Goal: Task Accomplishment & Management: Use online tool/utility

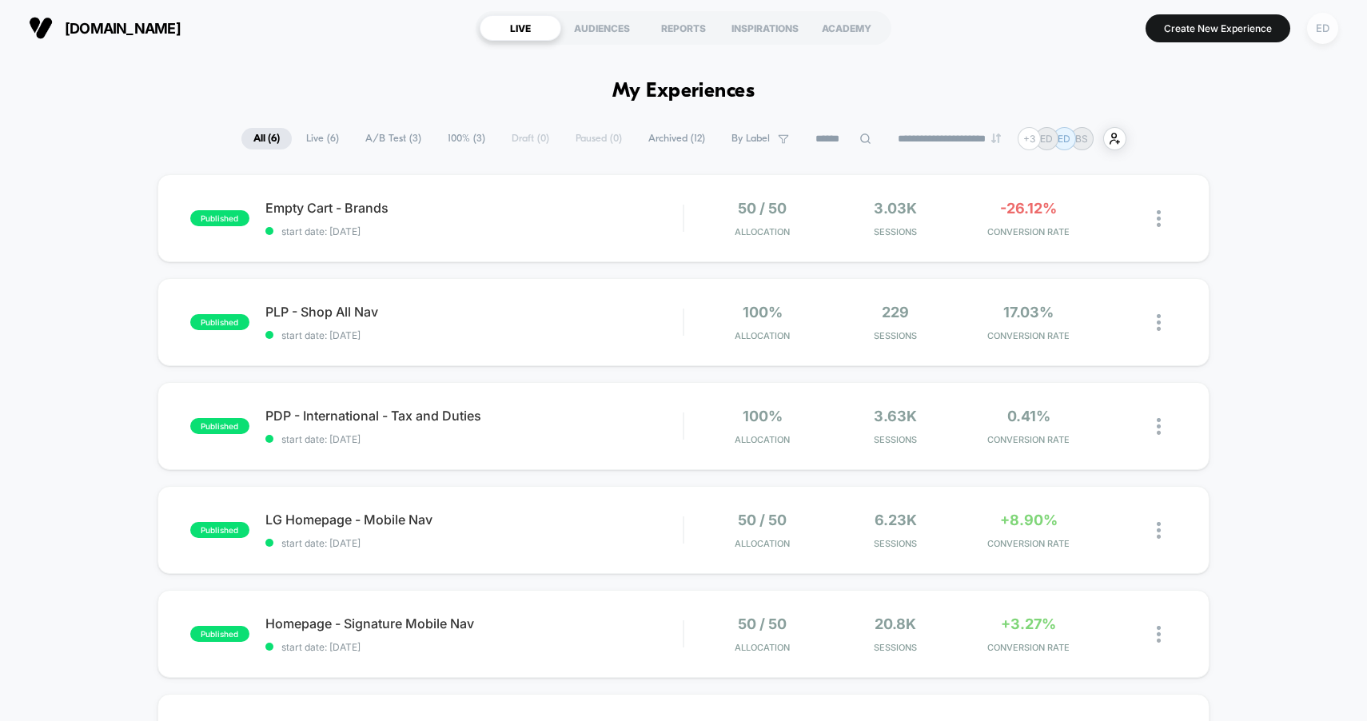
click at [1320, 32] on div "ED" at bounding box center [1322, 28] width 31 height 31
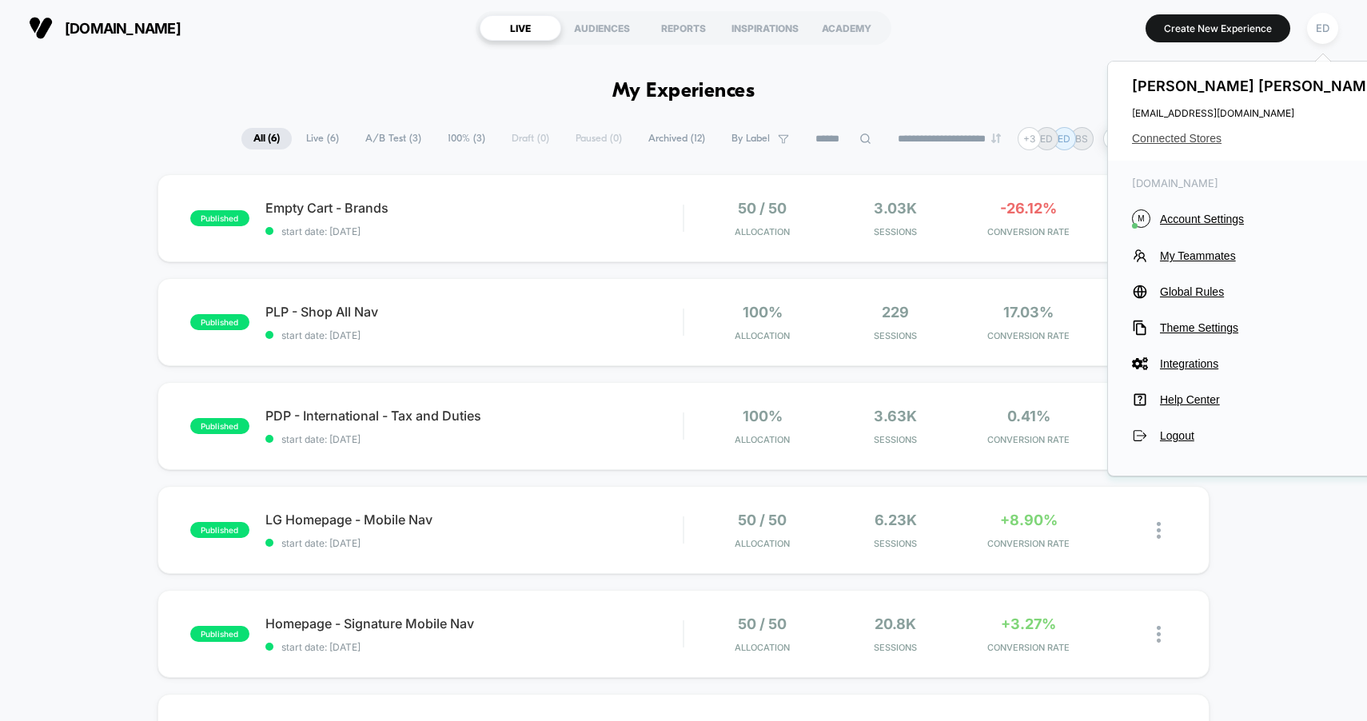
click at [1164, 141] on span "Connected Stores" at bounding box center [1258, 138] width 253 height 13
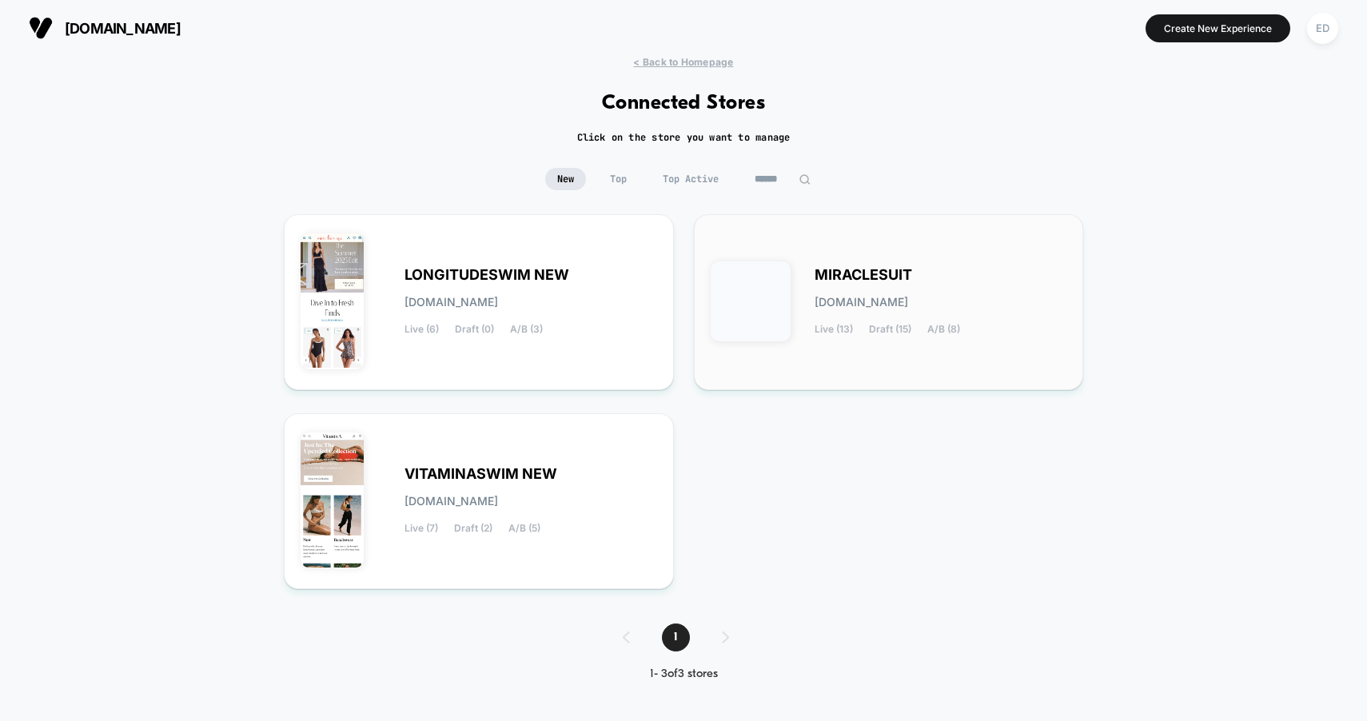
click at [912, 275] on span "MIRACLESUIT" at bounding box center [864, 274] width 98 height 11
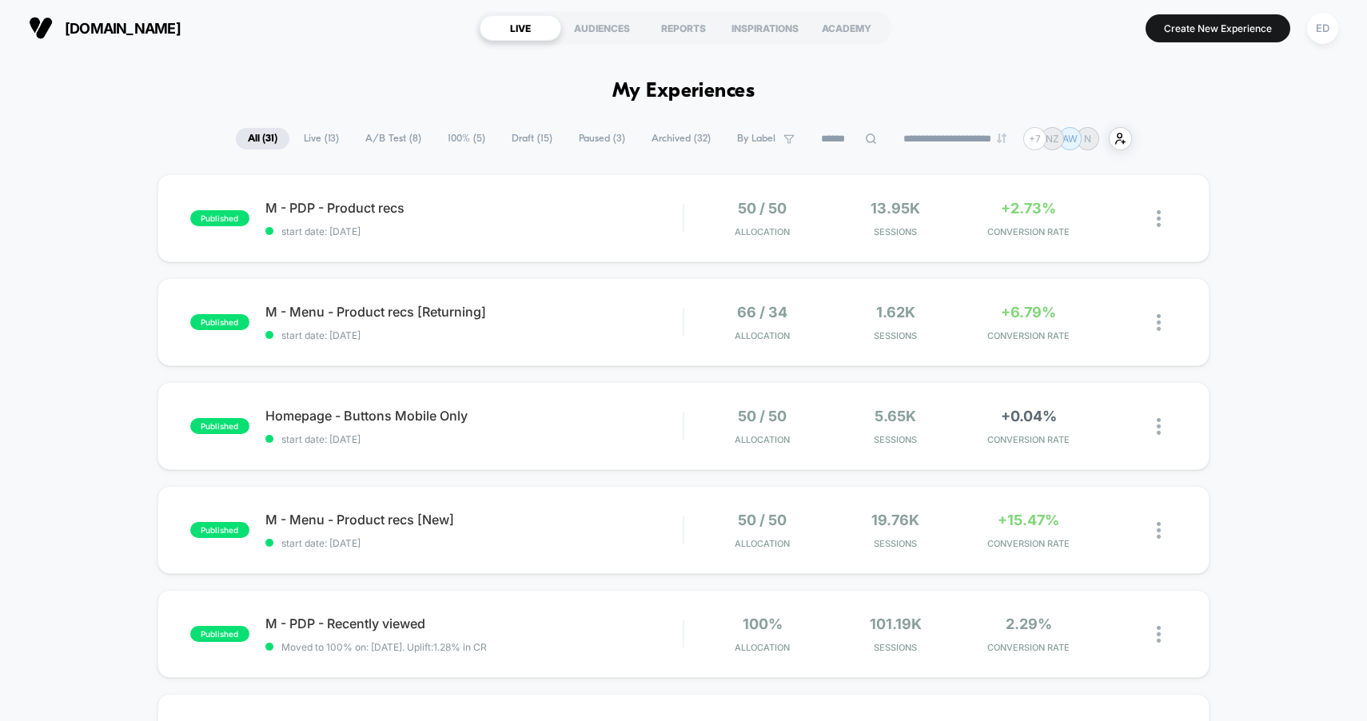
click at [313, 140] on span "Live ( 13 )" at bounding box center [321, 139] width 59 height 22
click at [373, 140] on span "A/B Test ( 8 )" at bounding box center [394, 139] width 80 height 22
click at [1160, 432] on img at bounding box center [1159, 426] width 4 height 17
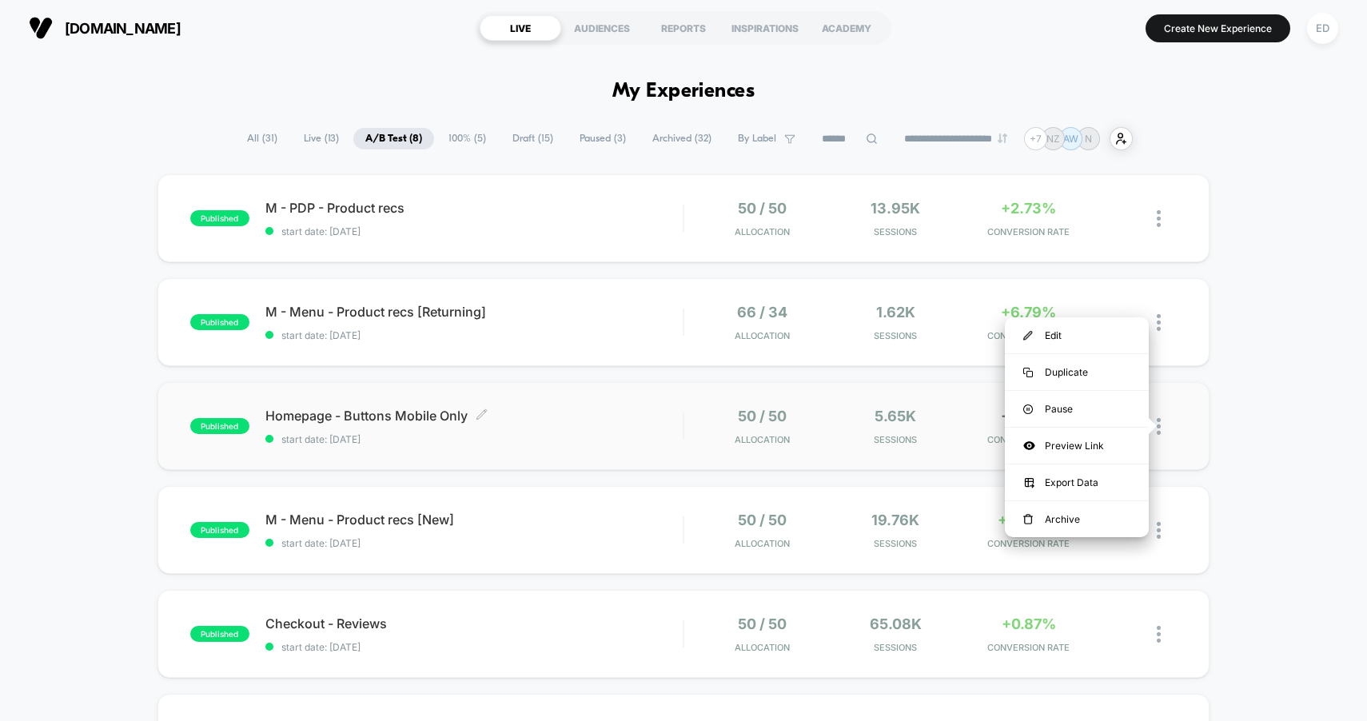
click at [378, 421] on span "Homepage - Buttons Mobile Only Click to edit experience details" at bounding box center [474, 416] width 418 height 16
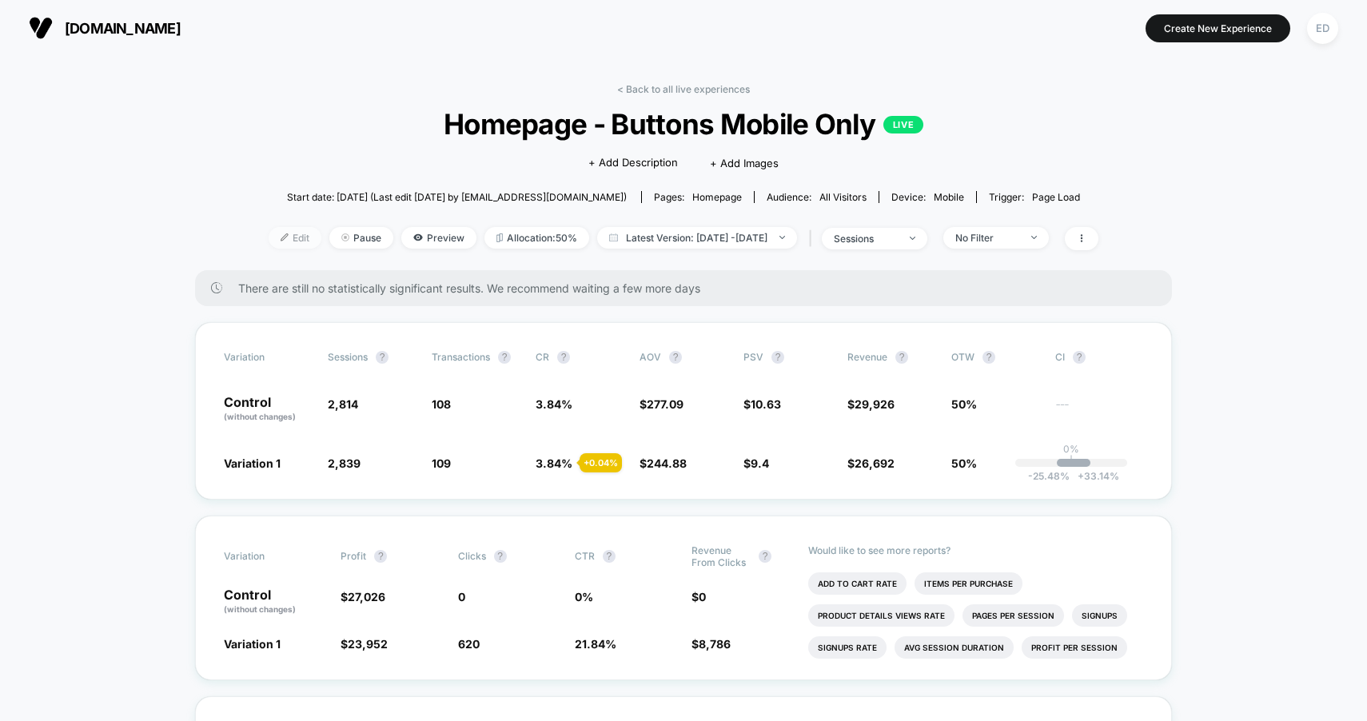
click at [289, 238] on div at bounding box center [291, 238] width 4 height 1
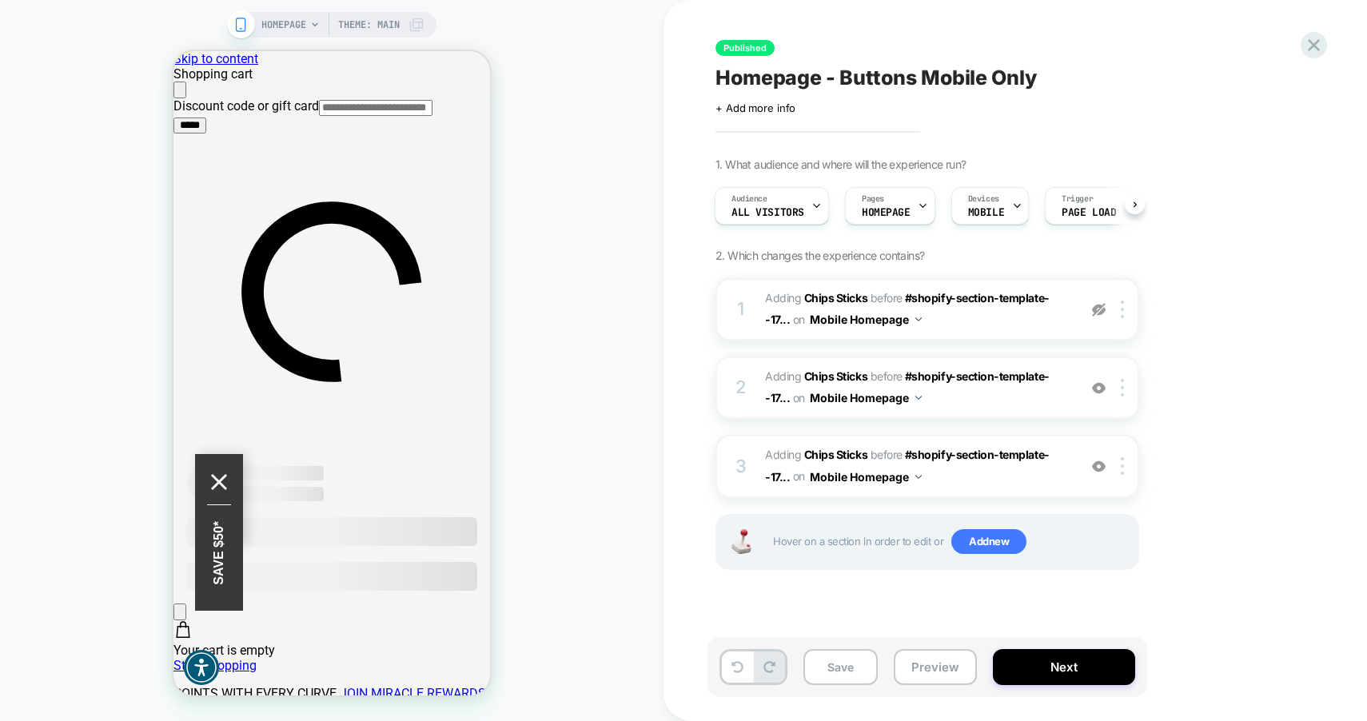
scroll to position [0, 2]
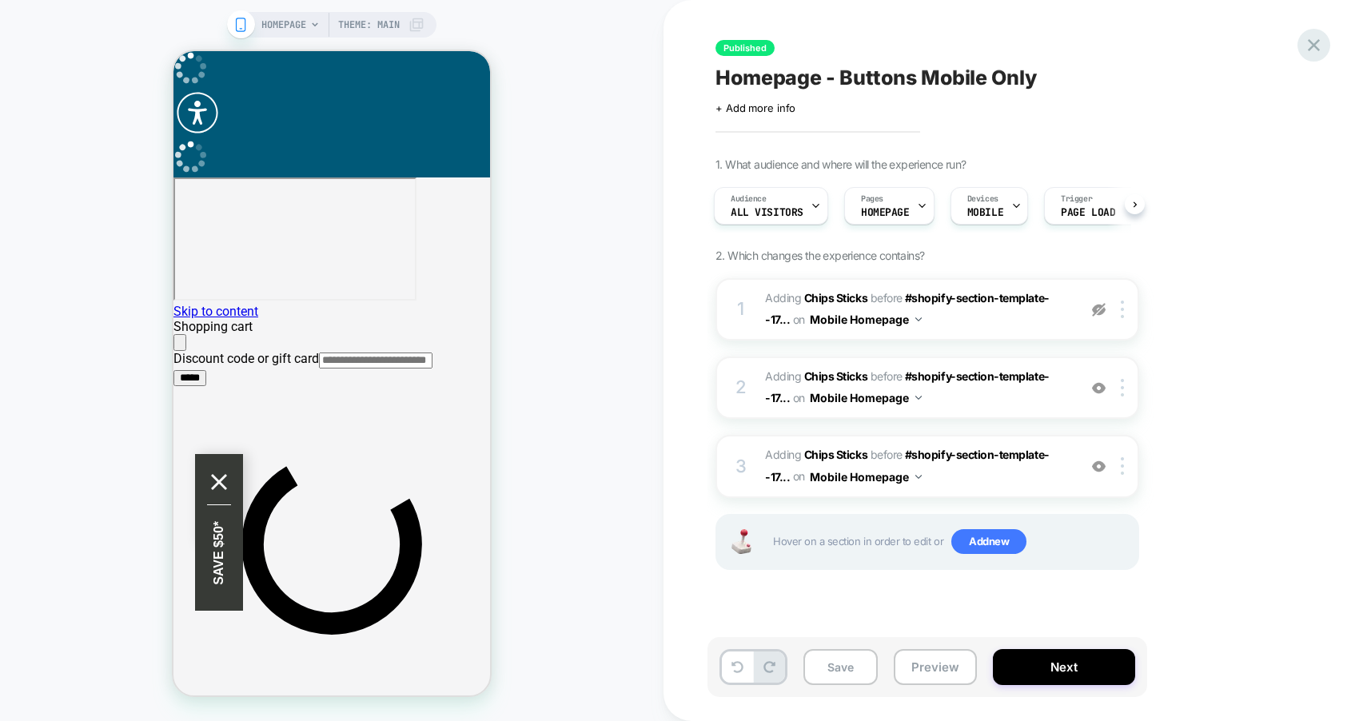
click at [1308, 50] on icon at bounding box center [1314, 45] width 22 height 22
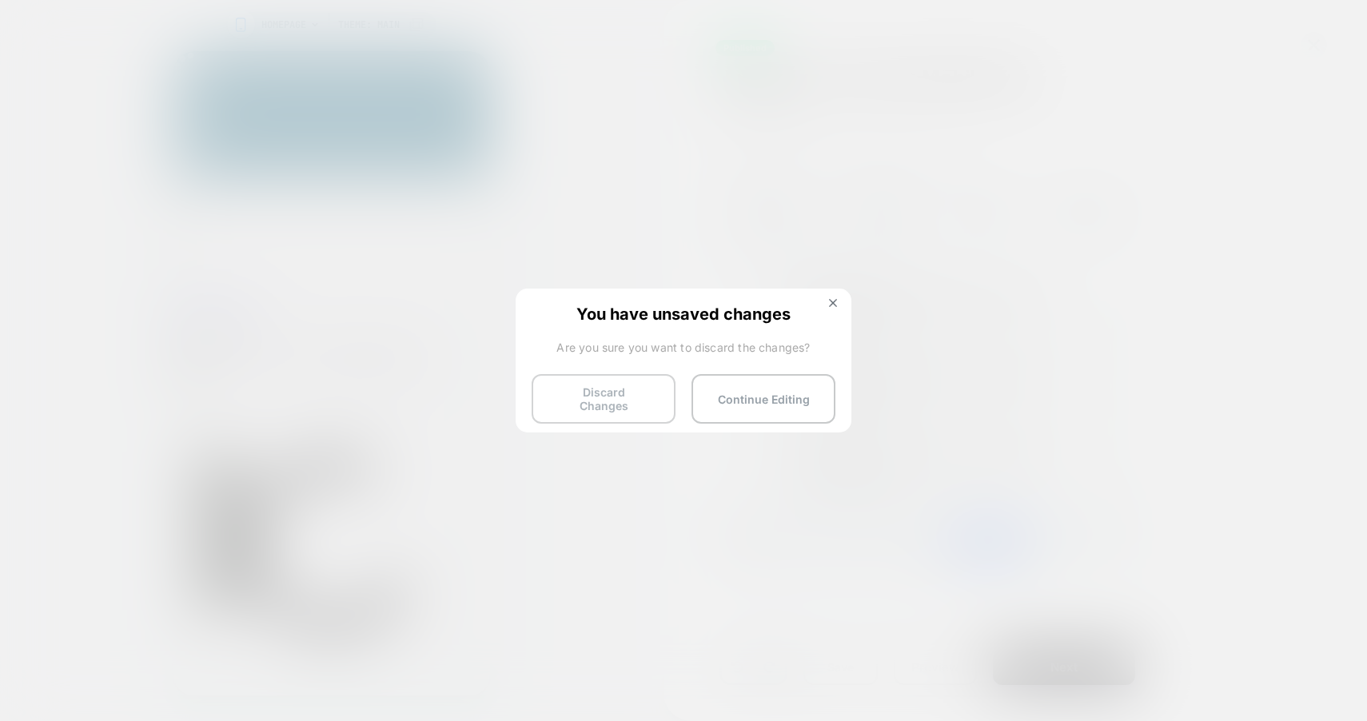
click at [642, 402] on button "Discard Changes" at bounding box center [604, 399] width 144 height 50
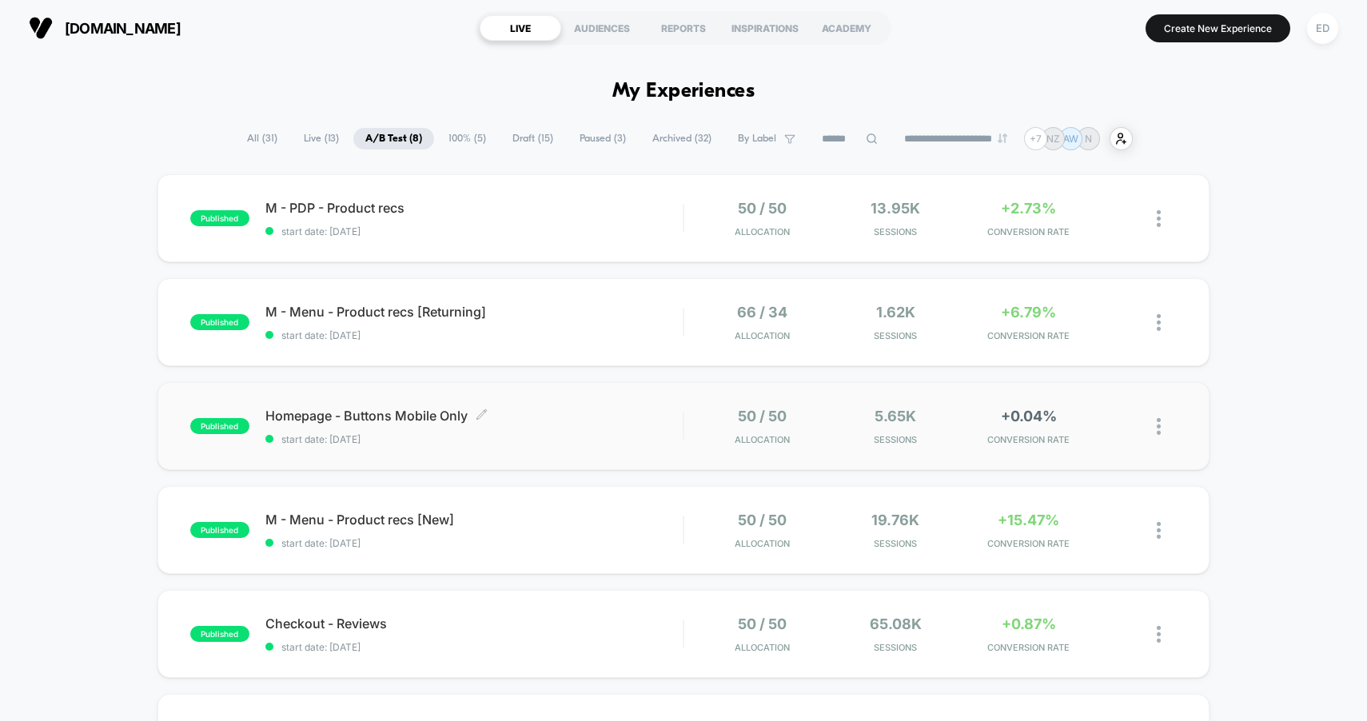
click at [542, 421] on span "Homepage - Buttons Mobile Only Click to edit experience details" at bounding box center [474, 416] width 418 height 16
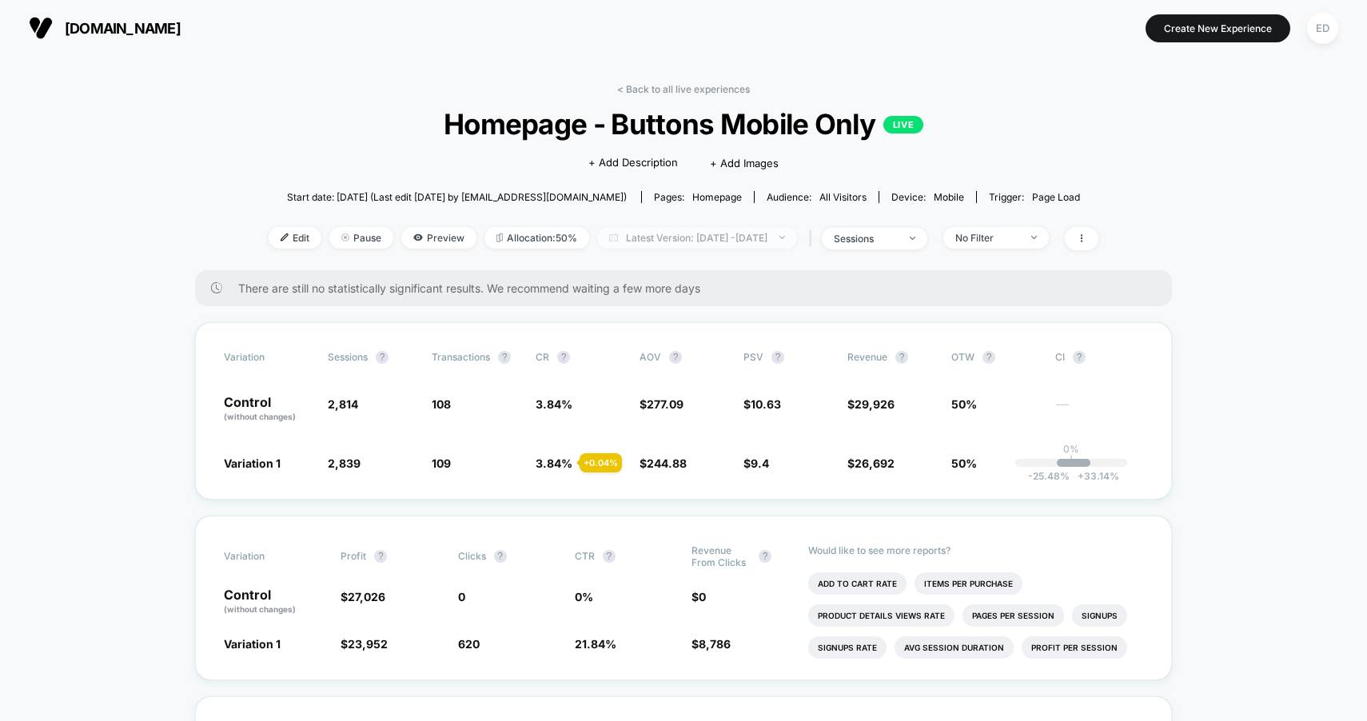
click at [667, 239] on span "Latest Version: [DATE] - [DATE]" at bounding box center [697, 238] width 200 height 22
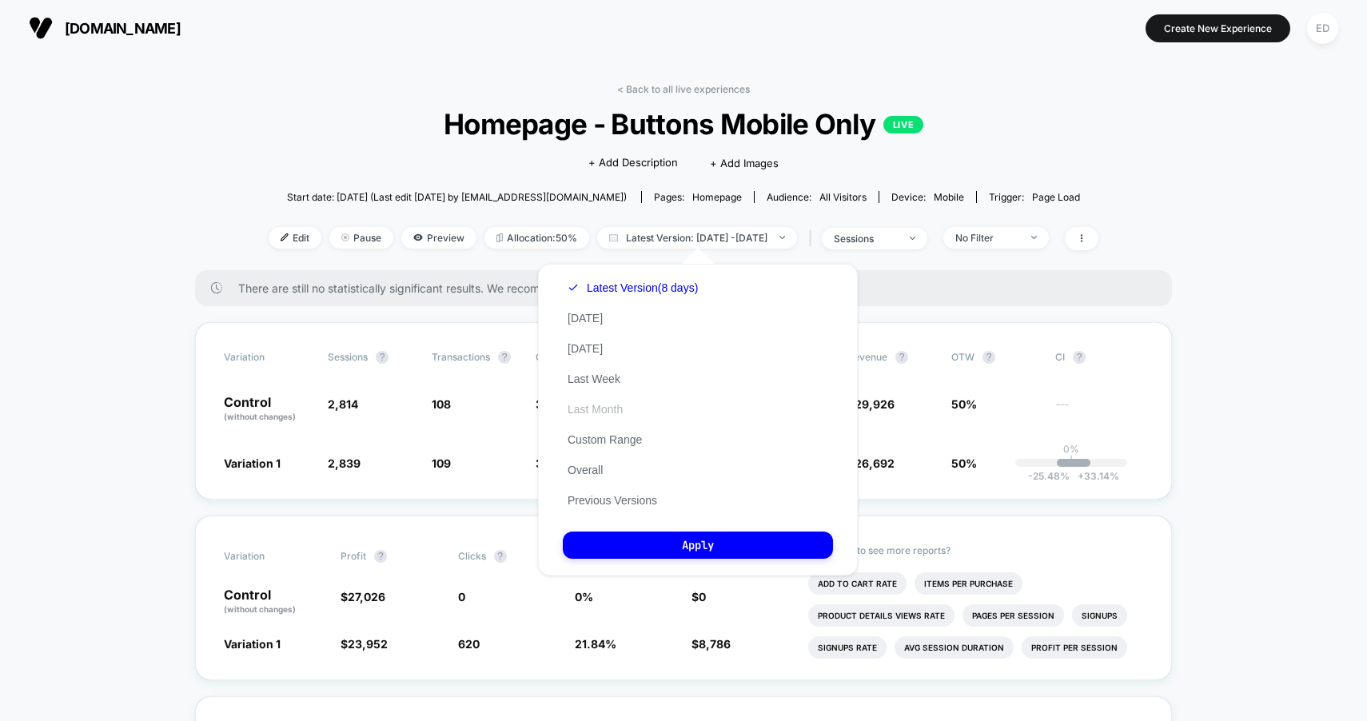
click at [587, 413] on button "Last Month" at bounding box center [595, 409] width 65 height 14
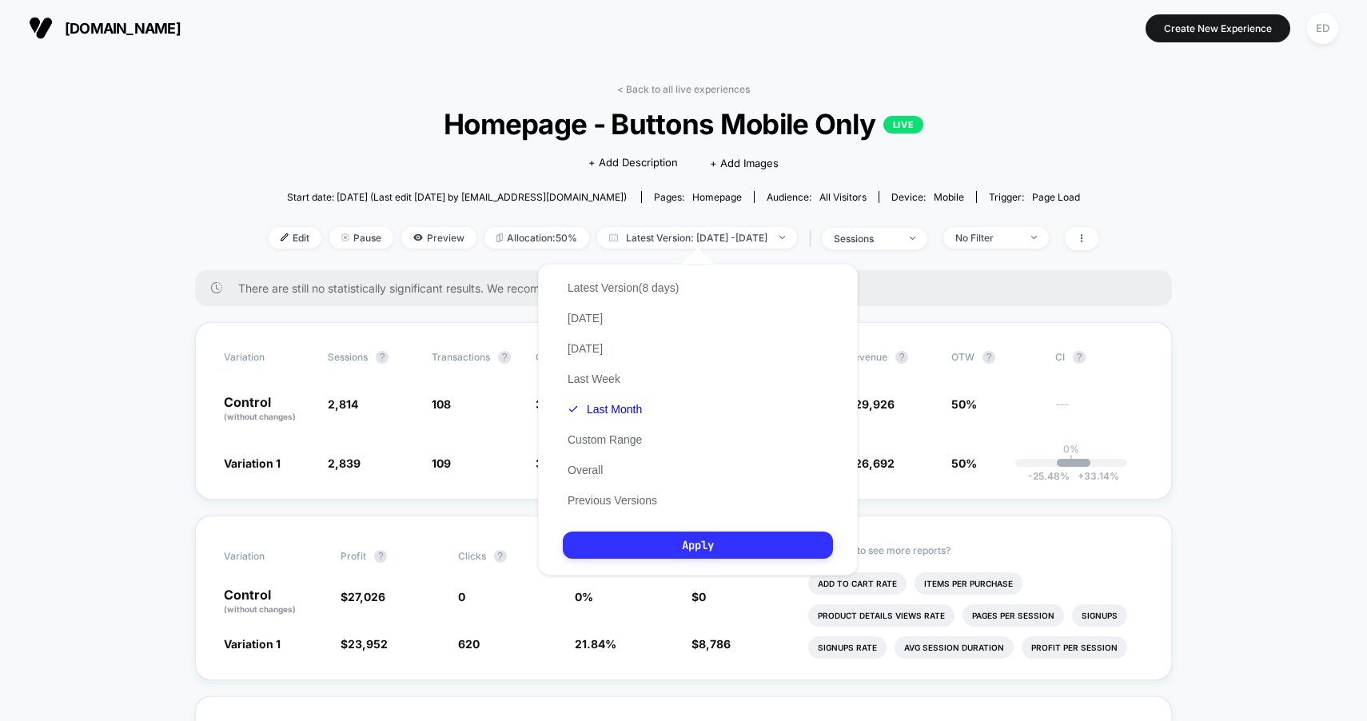
click at [602, 541] on button "Apply" at bounding box center [698, 545] width 270 height 27
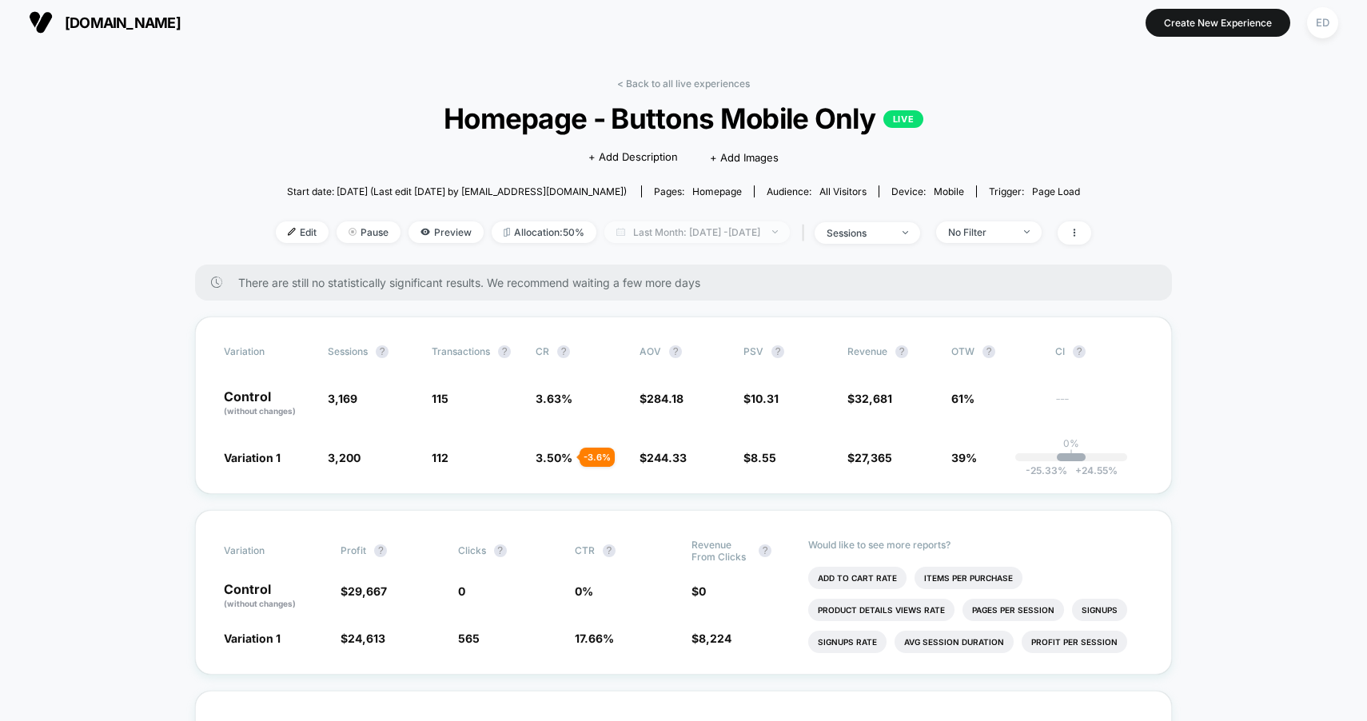
scroll to position [6, 0]
click at [674, 234] on span "Last Month: [DATE] - [DATE]" at bounding box center [698, 232] width 186 height 22
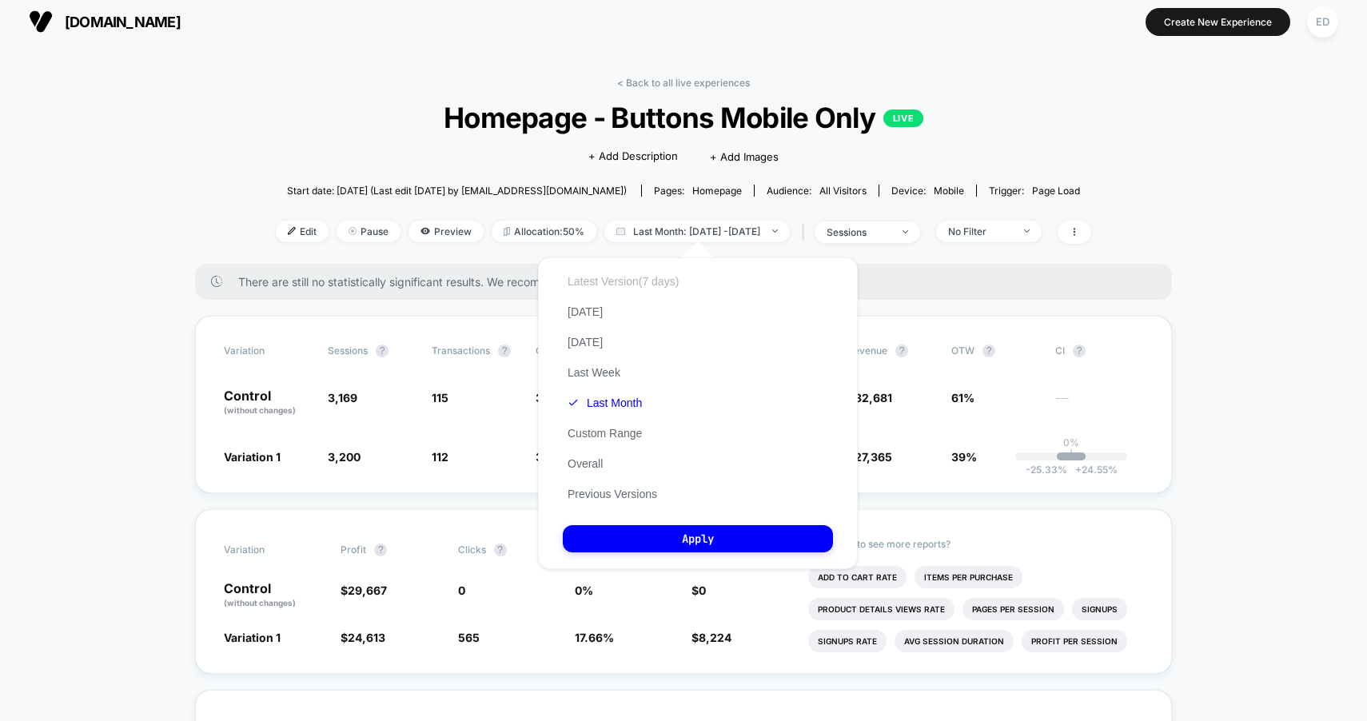
click at [663, 283] on button "Latest Version (7 days)" at bounding box center [623, 281] width 121 height 14
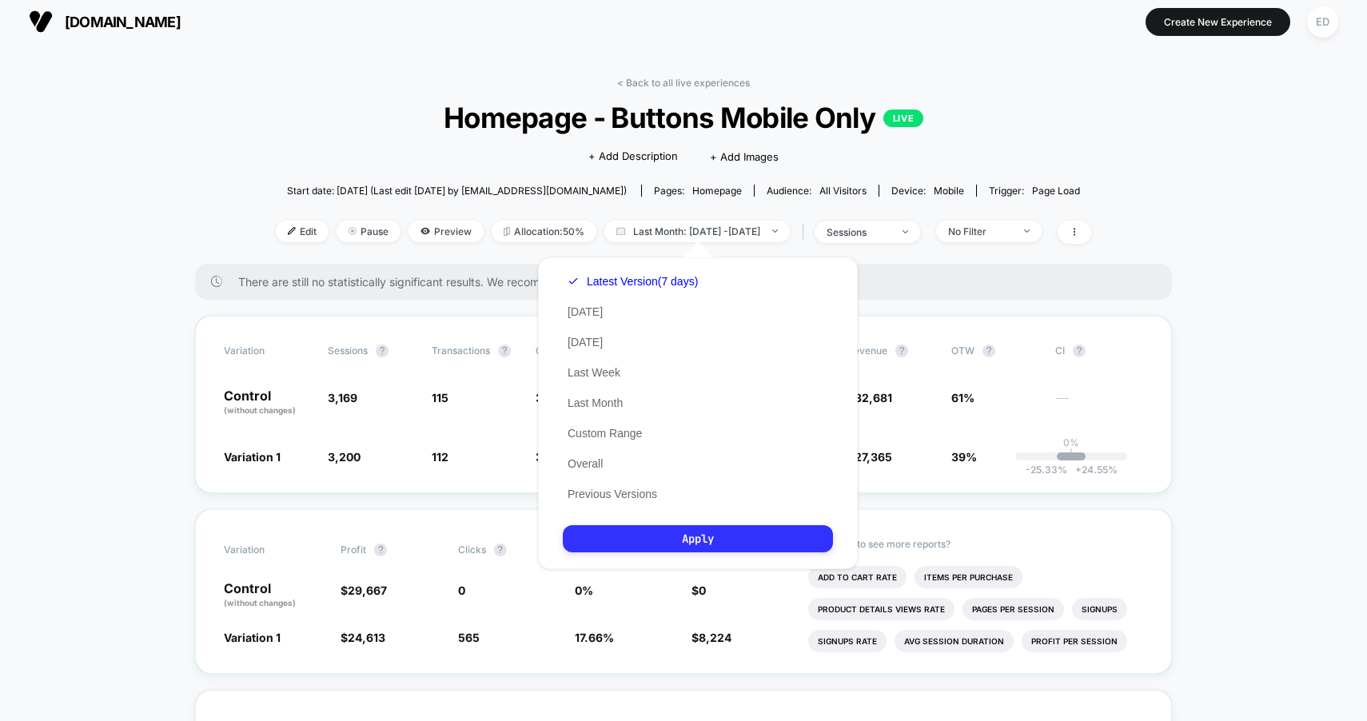
click at [650, 538] on button "Apply" at bounding box center [698, 538] width 270 height 27
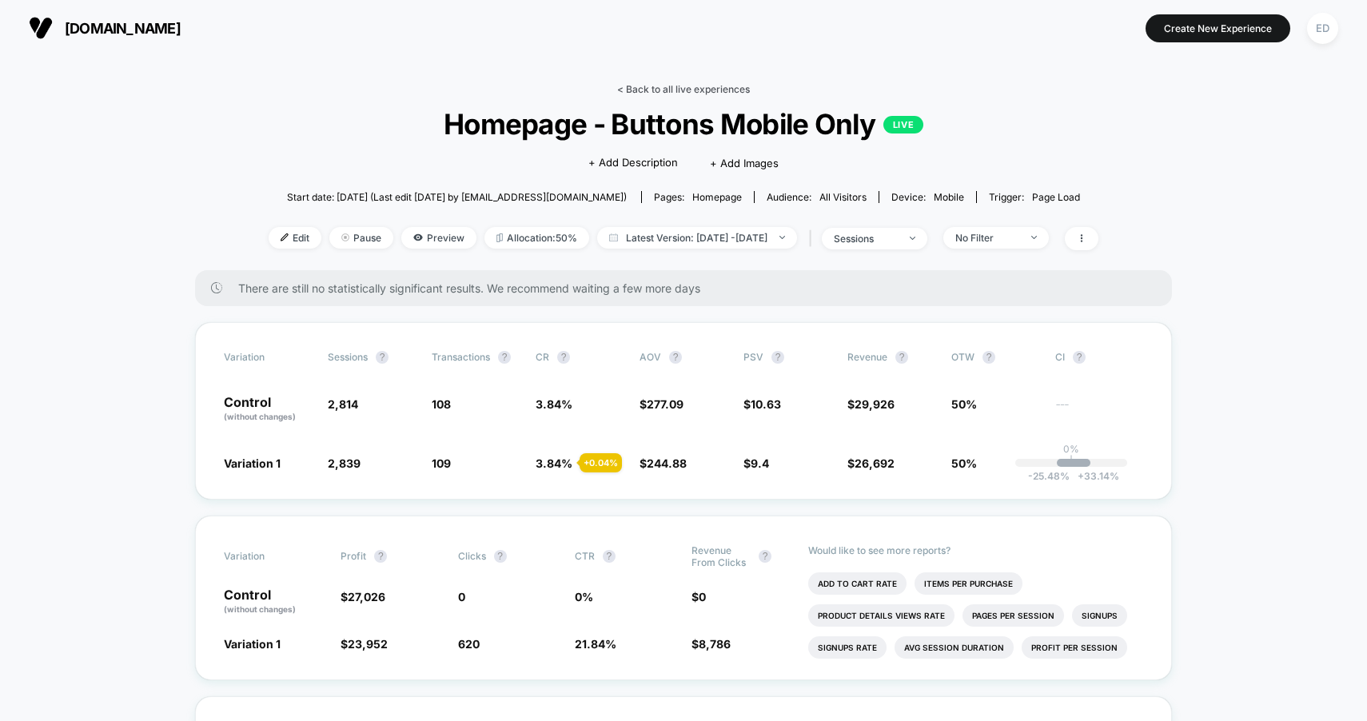
click at [649, 85] on link "< Back to all live experiences" at bounding box center [683, 89] width 133 height 12
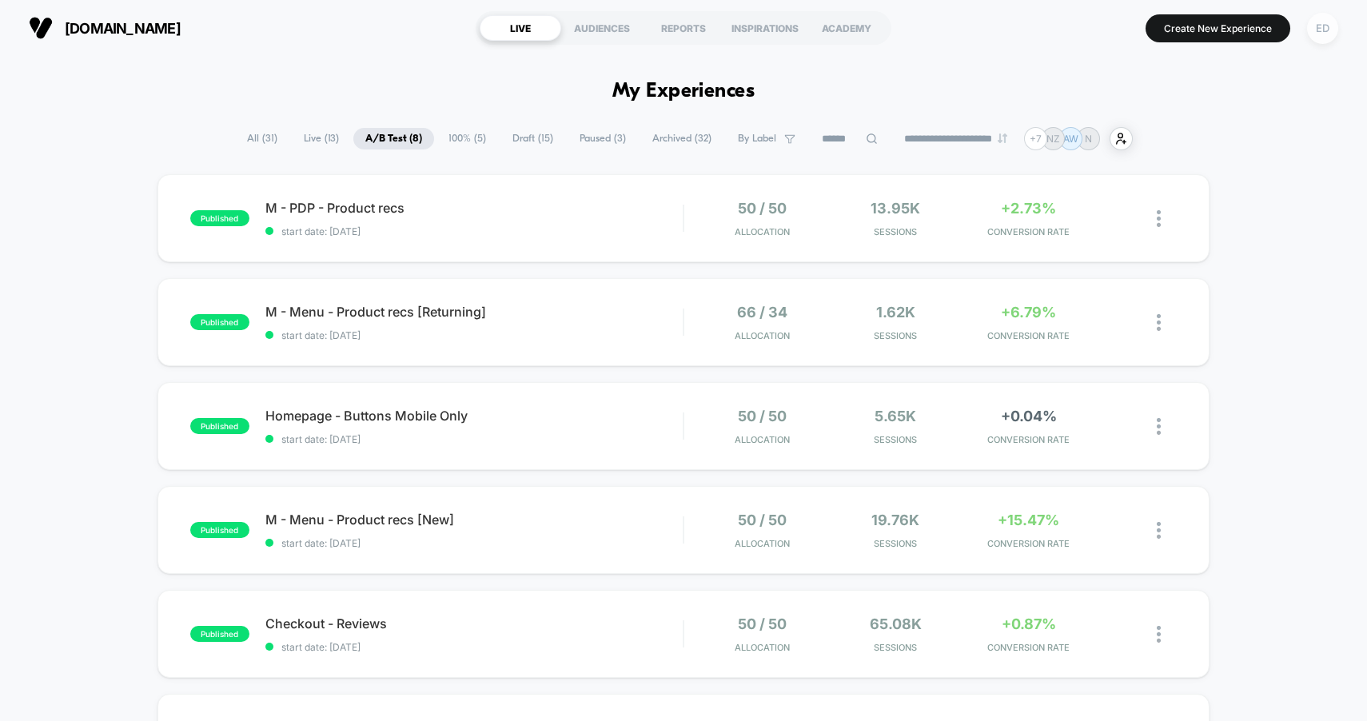
click at [1327, 36] on div "ED" at bounding box center [1322, 28] width 31 height 31
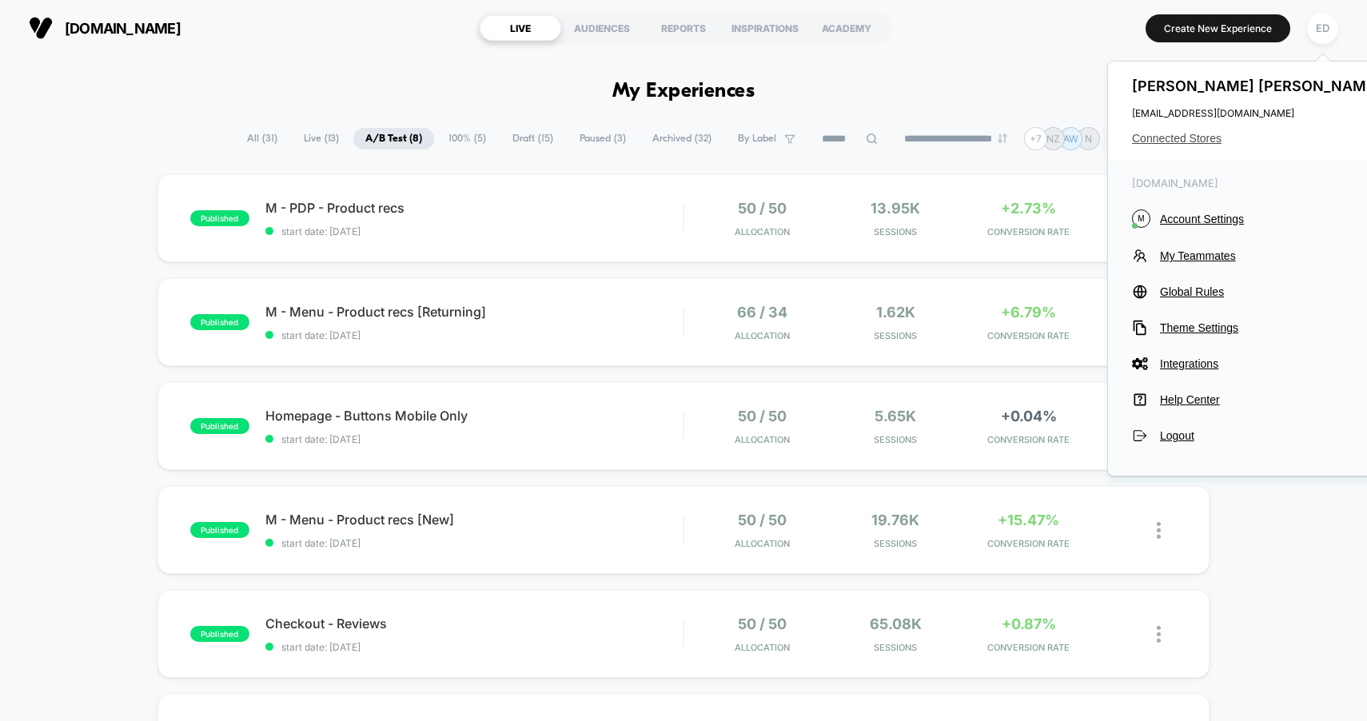
click at [1185, 133] on span "Connected Stores" at bounding box center [1258, 138] width 253 height 13
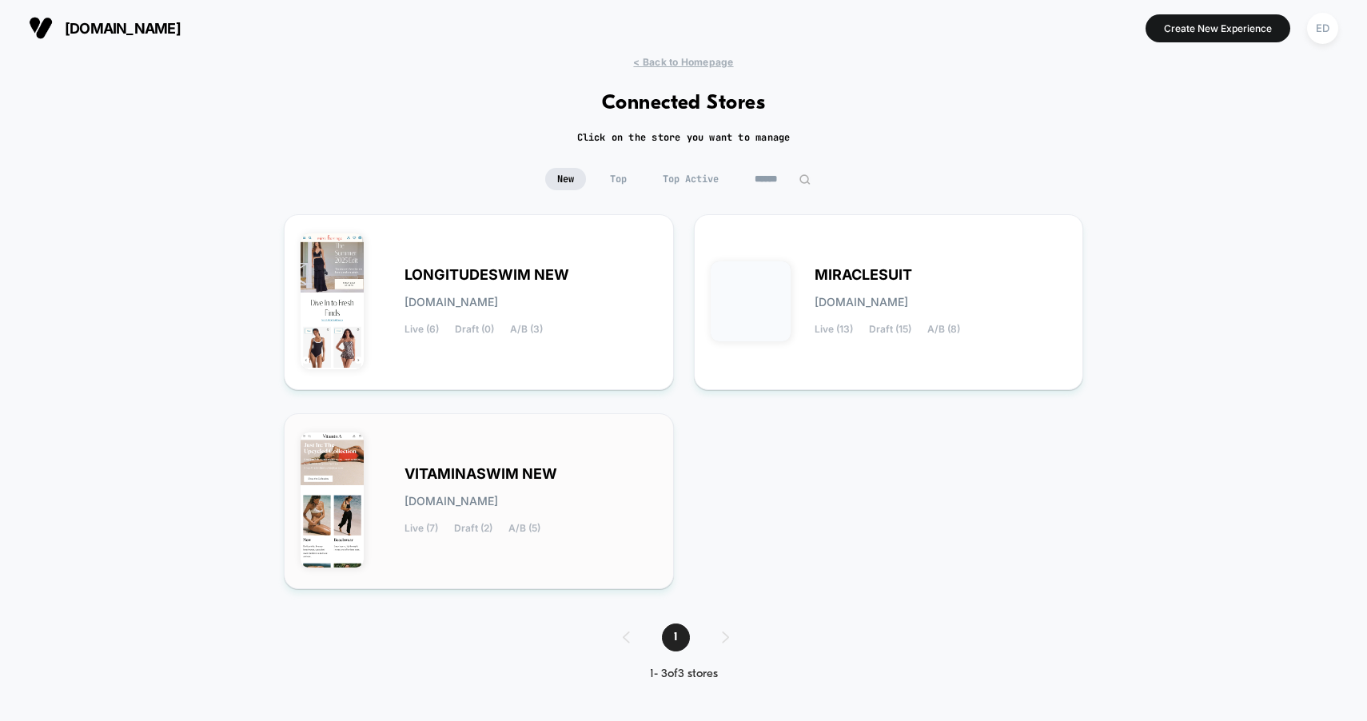
click at [514, 473] on span "VITAMINASWIM NEW" at bounding box center [481, 474] width 153 height 11
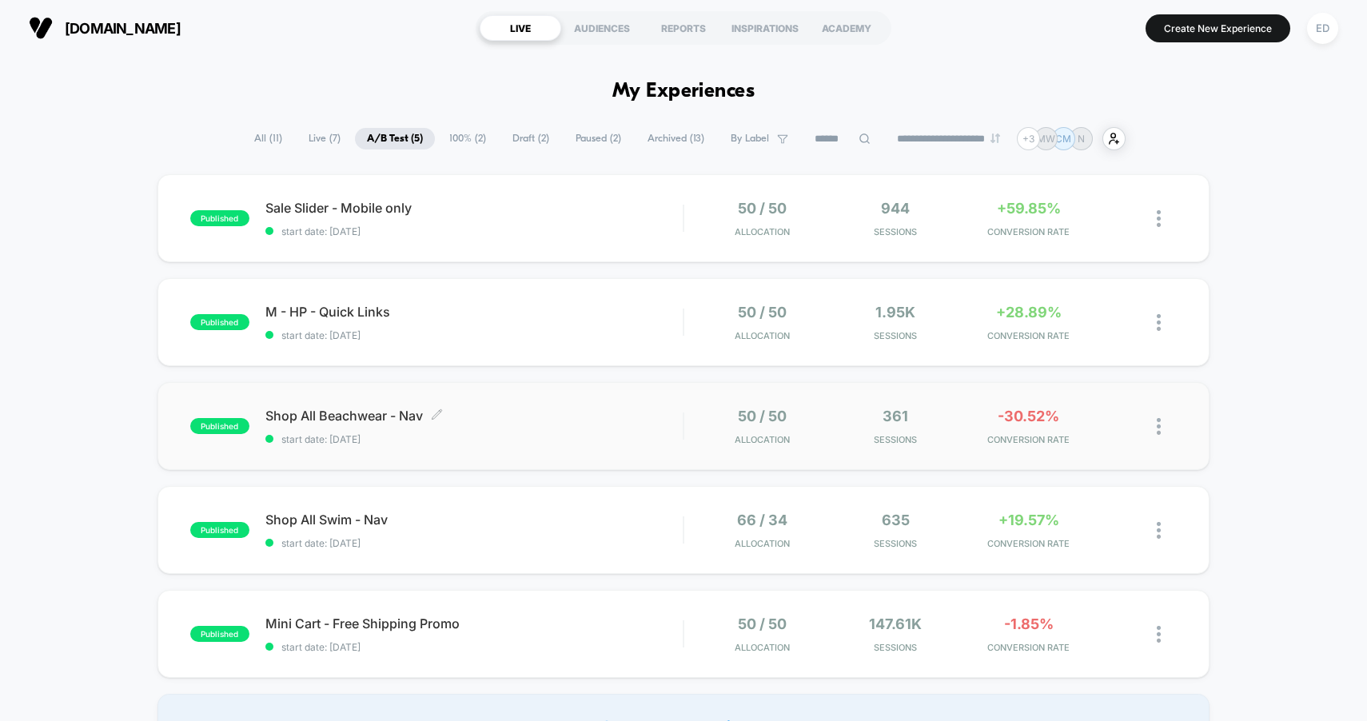
click at [507, 417] on span "Shop All Beachwear - Nav Click to edit experience details" at bounding box center [474, 416] width 418 height 16
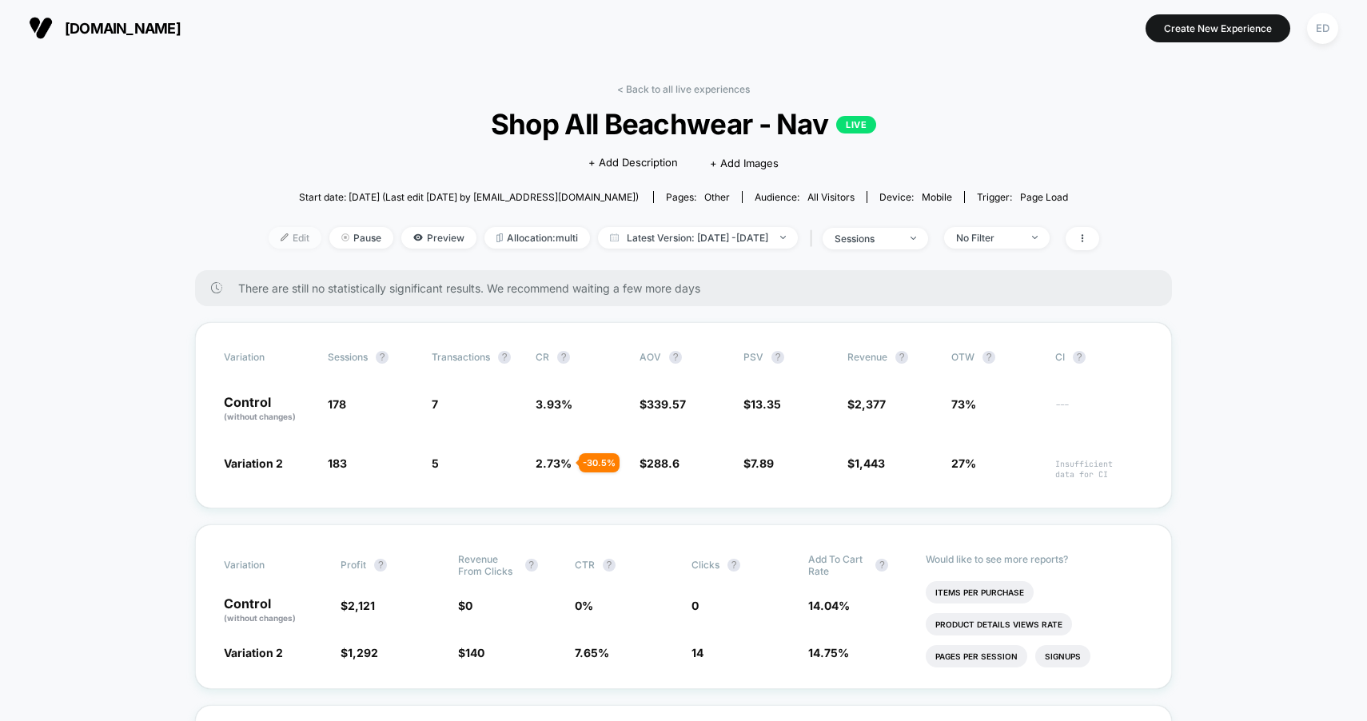
click at [276, 241] on span "Edit" at bounding box center [295, 238] width 53 height 22
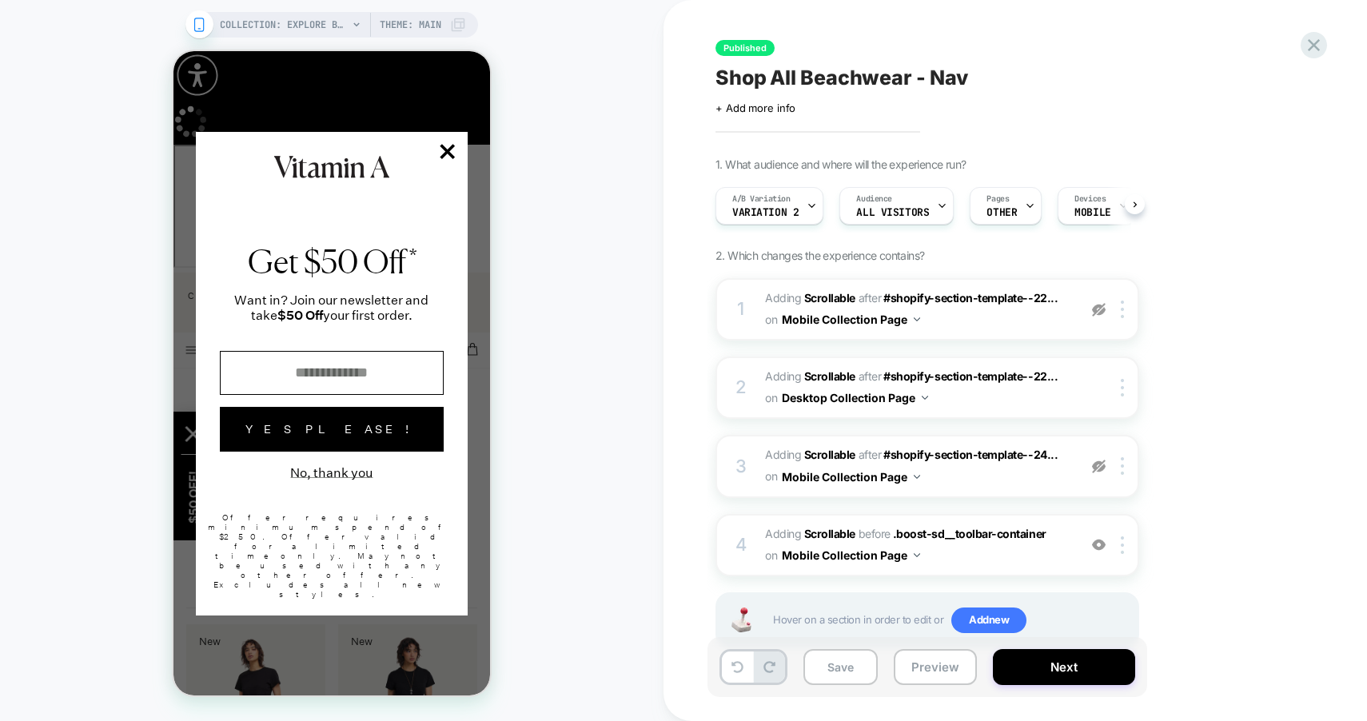
scroll to position [0, 1]
click at [447, 153] on line "Modal Dialog" at bounding box center [447, 151] width 13 height 13
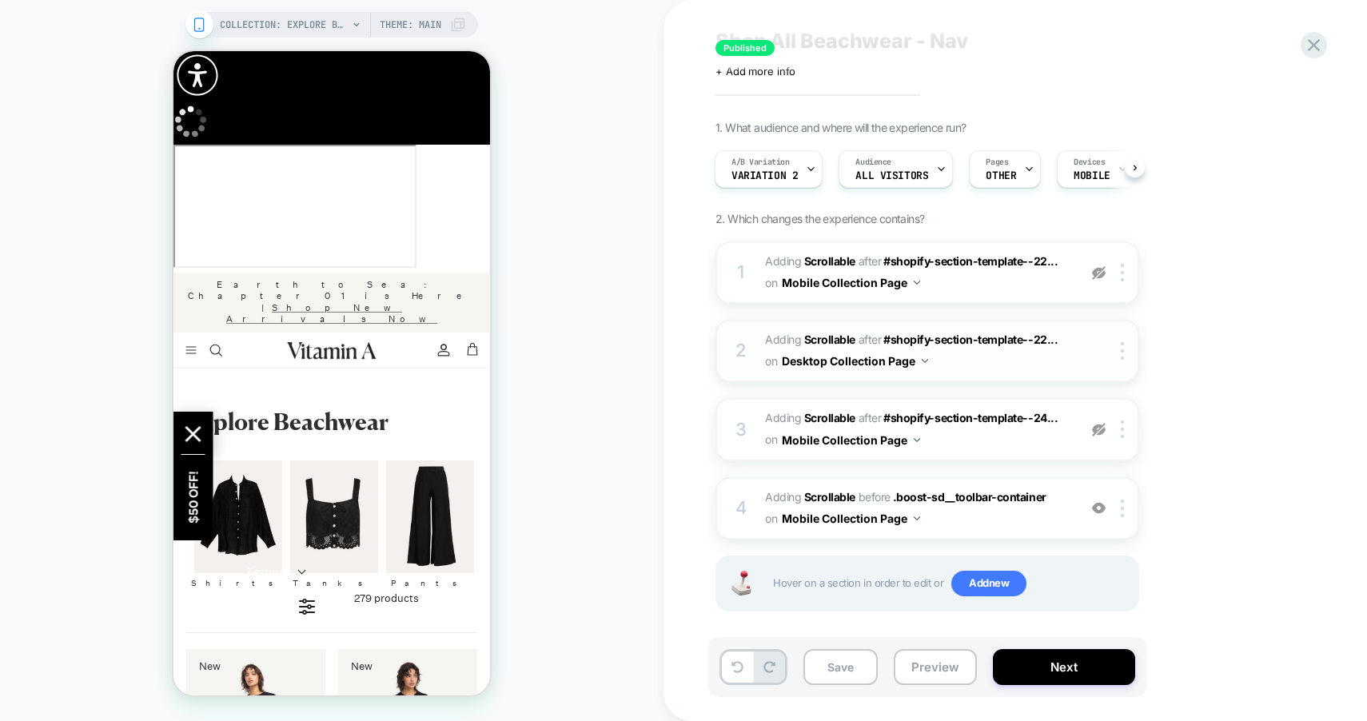
scroll to position [46, 0]
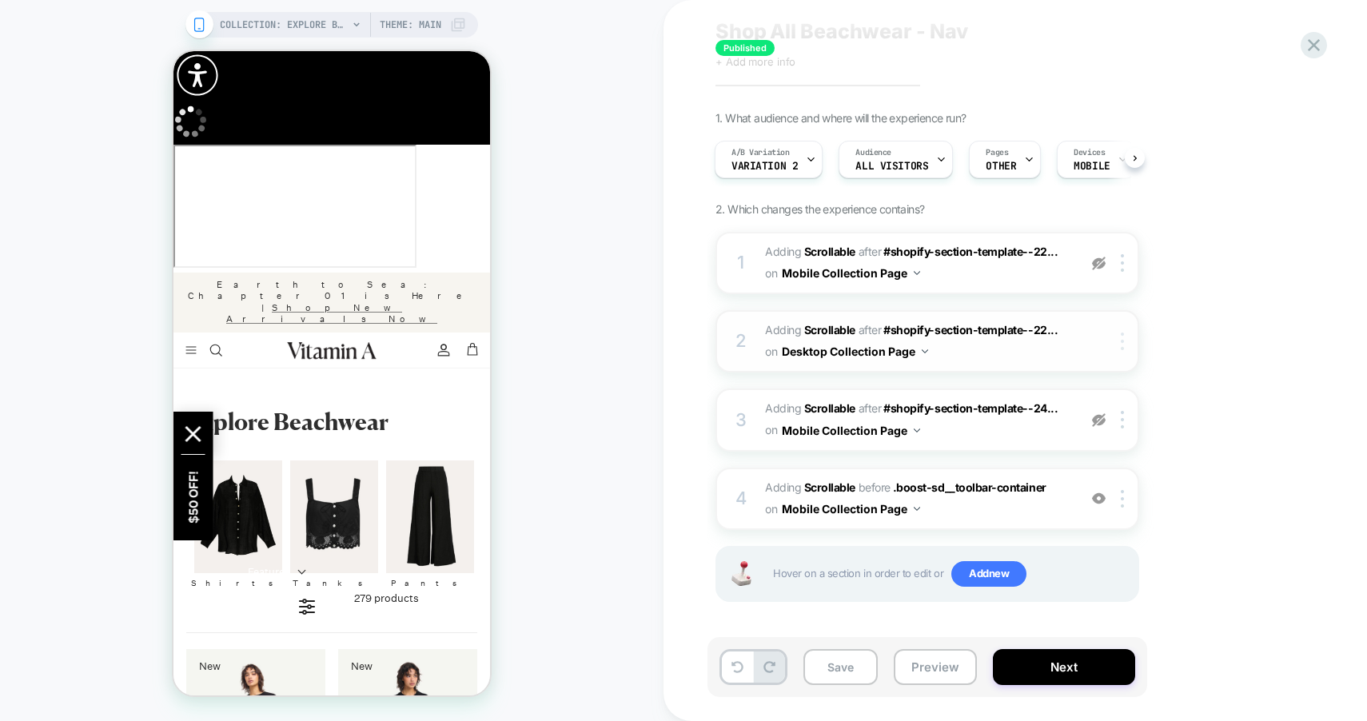
click at [1120, 344] on div at bounding box center [1125, 342] width 26 height 18
click at [1267, 318] on div "1. What audience and where will the experience run? A/B Variation Variation 2 A…" at bounding box center [1008, 376] width 584 height 531
click at [1124, 343] on div at bounding box center [1125, 342] width 26 height 18
click at [1197, 419] on div "1. What audience and where will the experience run? A/B Variation Variation 2 A…" at bounding box center [1008, 376] width 584 height 531
click at [1099, 499] on img at bounding box center [1099, 499] width 14 height 14
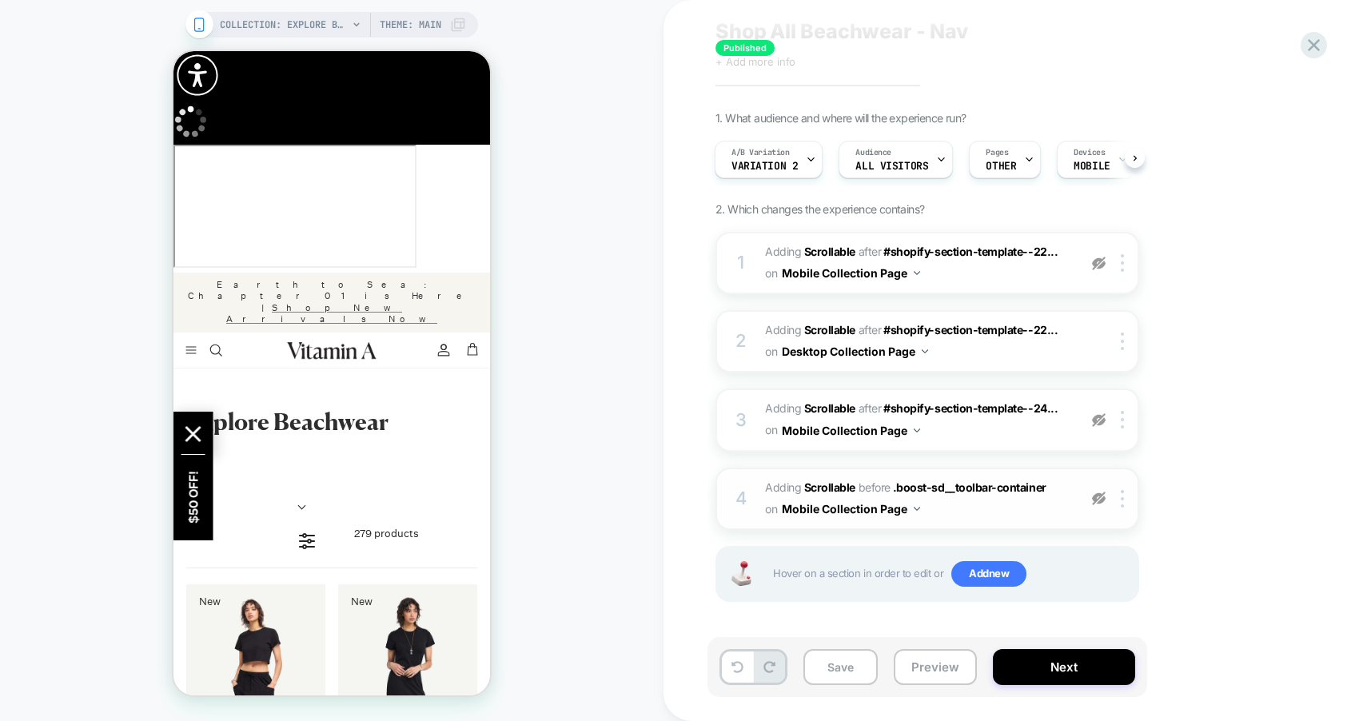
click at [1099, 499] on img at bounding box center [1099, 499] width 14 height 14
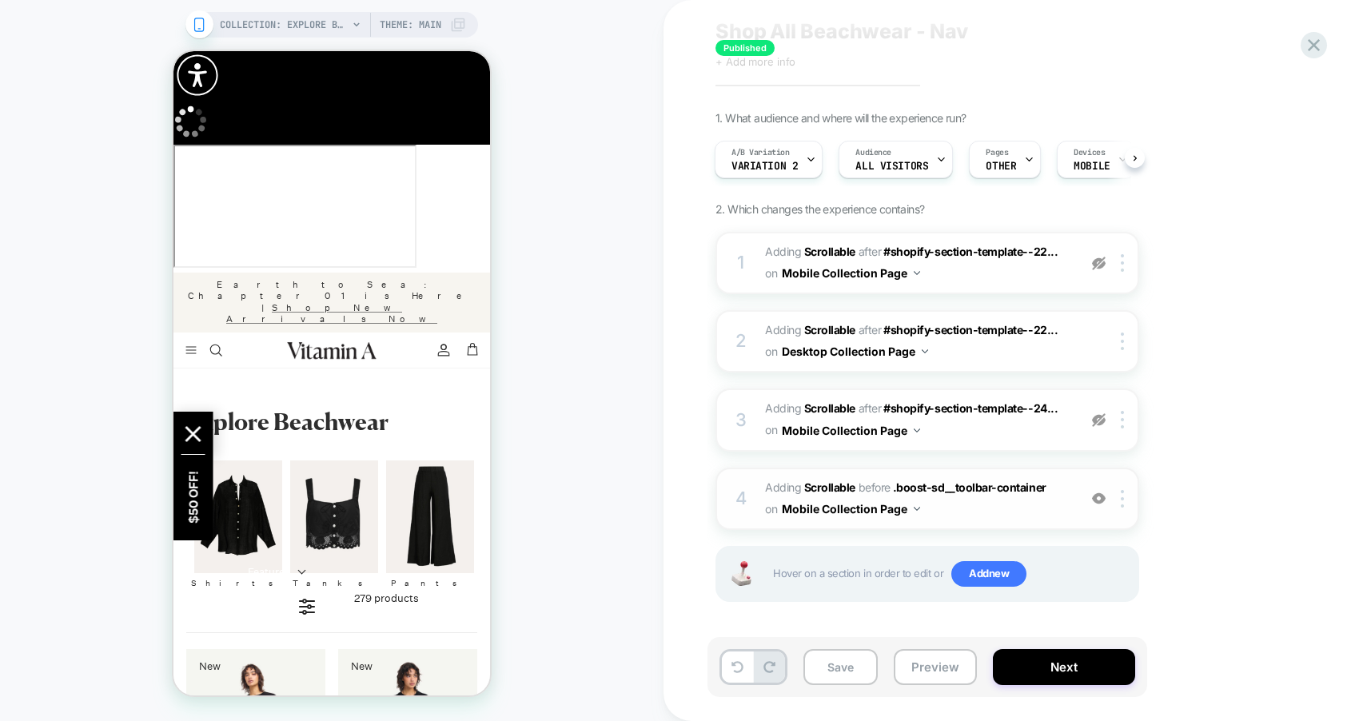
click at [1099, 499] on img at bounding box center [1099, 499] width 14 height 14
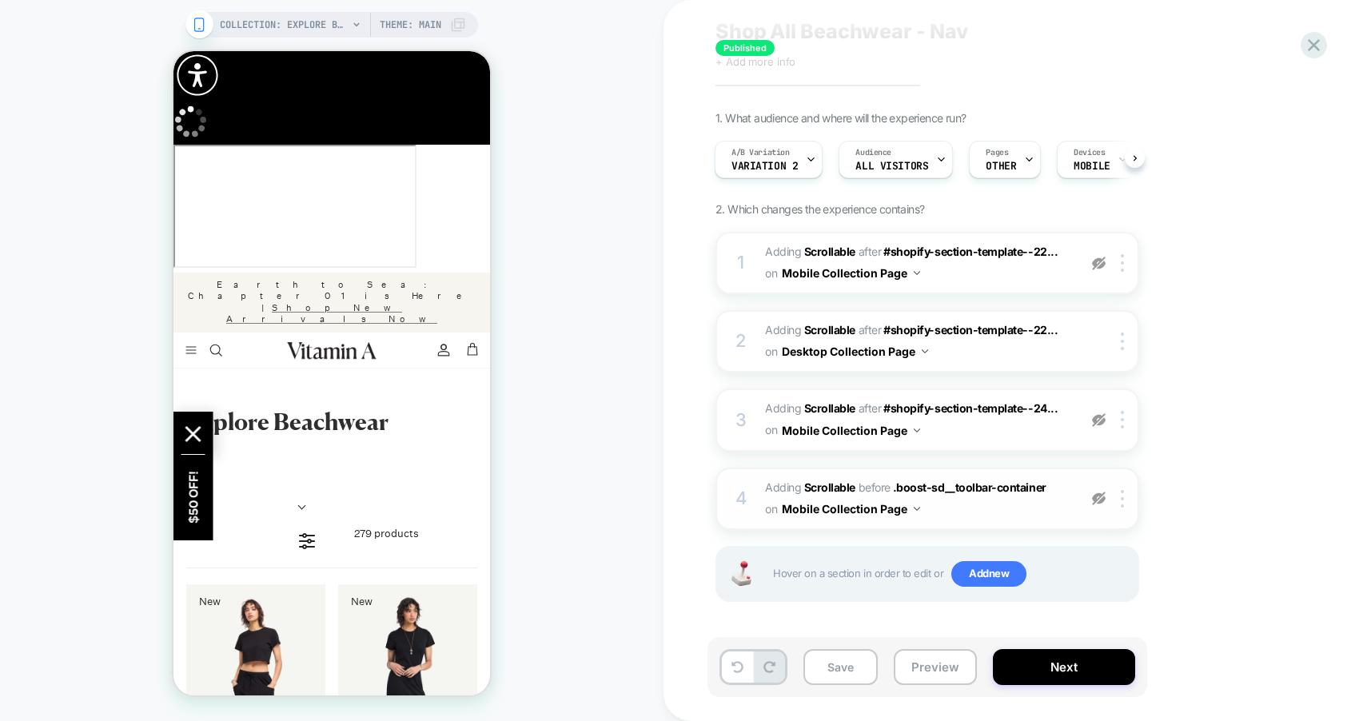
click at [1099, 499] on img at bounding box center [1099, 499] width 14 height 14
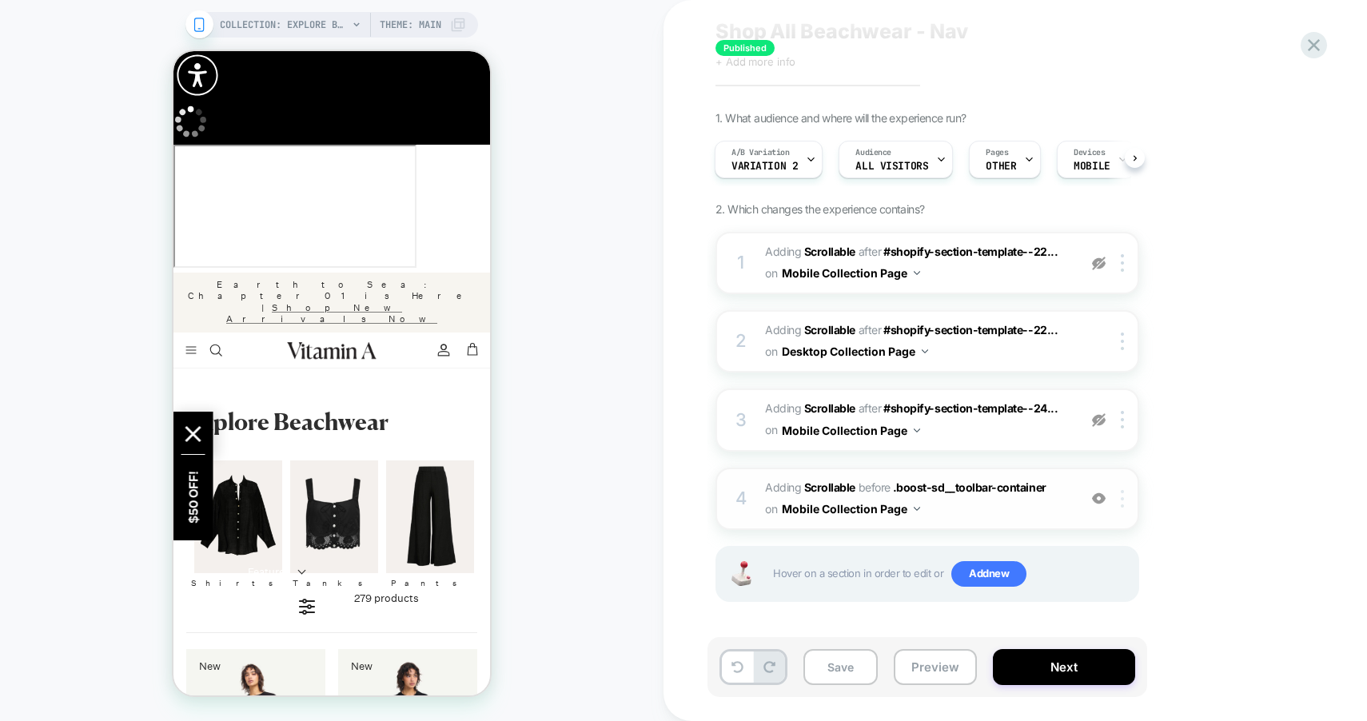
click at [1122, 503] on img at bounding box center [1122, 499] width 3 height 18
click at [1120, 497] on div at bounding box center [1125, 499] width 26 height 18
click at [947, 512] on span "#_loomi_addon_1759164558459 Adding Scrollable BEFORE .boost-sd__toolbar-contain…" at bounding box center [917, 498] width 305 height 43
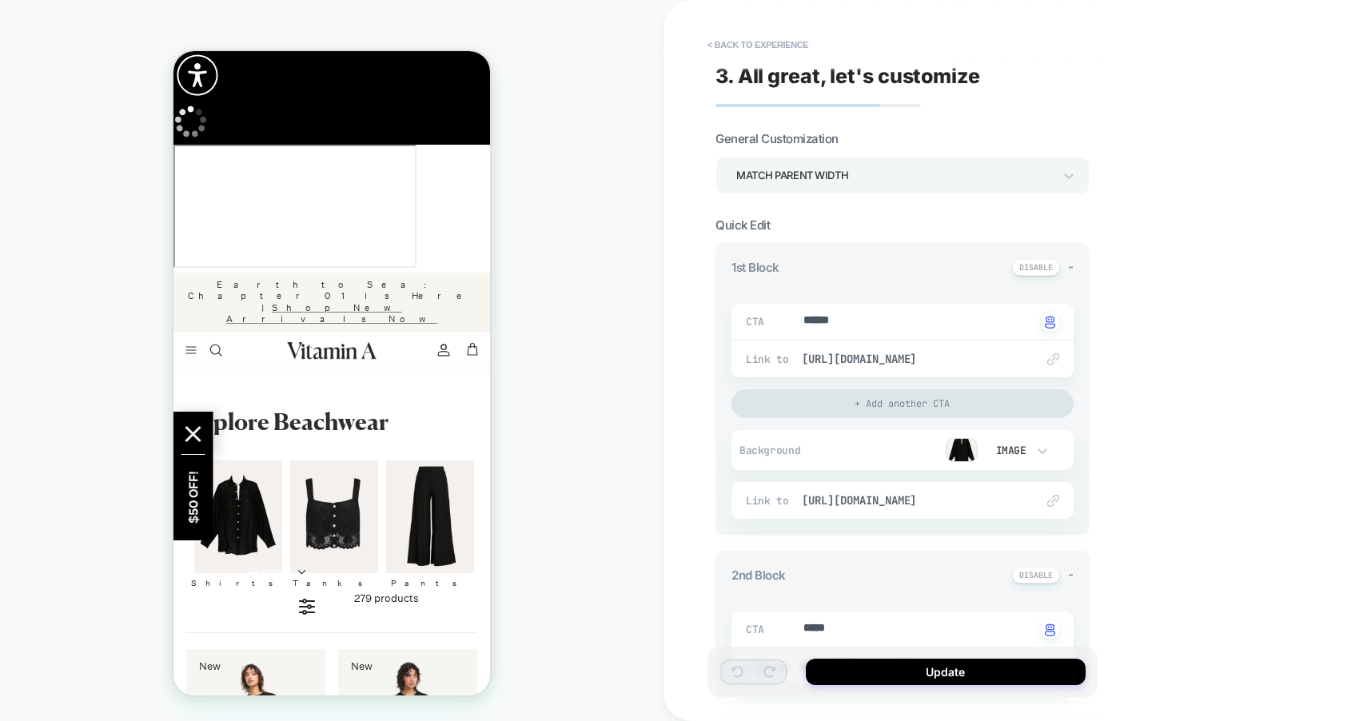
type textarea "*"
click at [728, 36] on button "< Back to experience" at bounding box center [758, 45] width 117 height 26
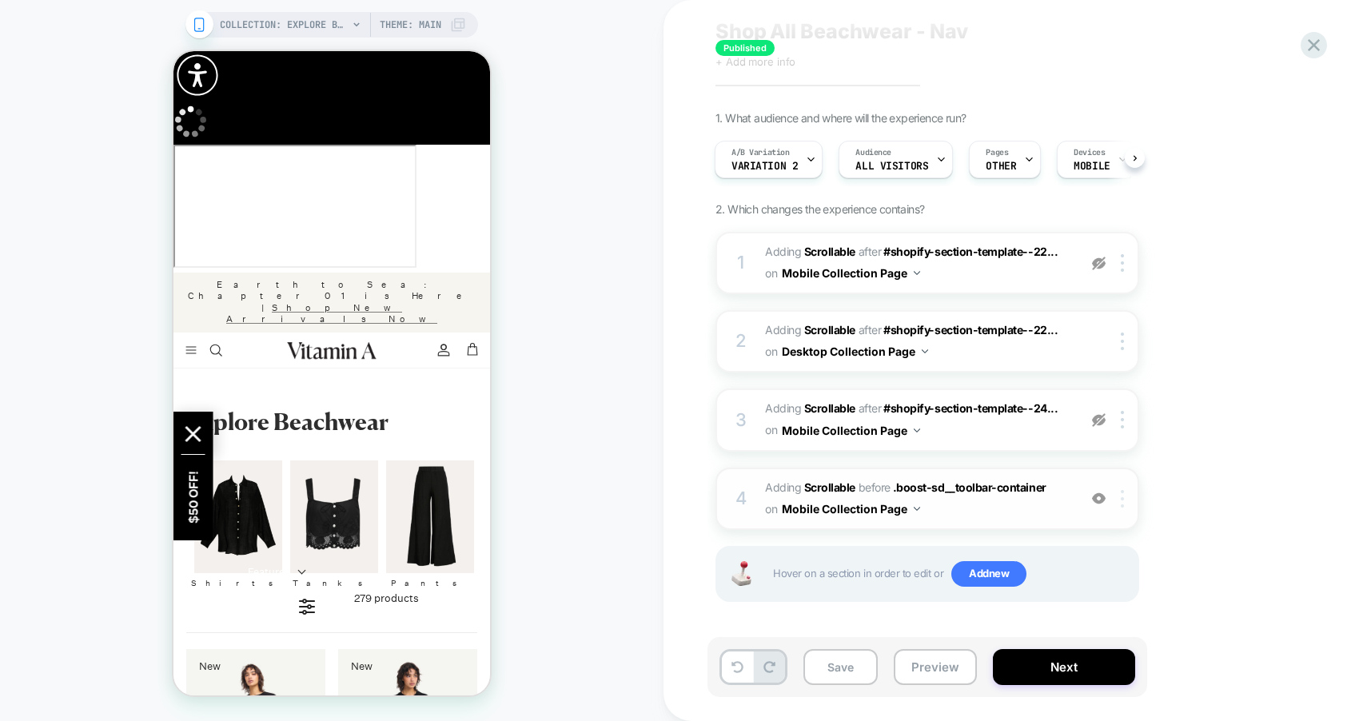
click at [1126, 491] on div at bounding box center [1125, 499] width 26 height 18
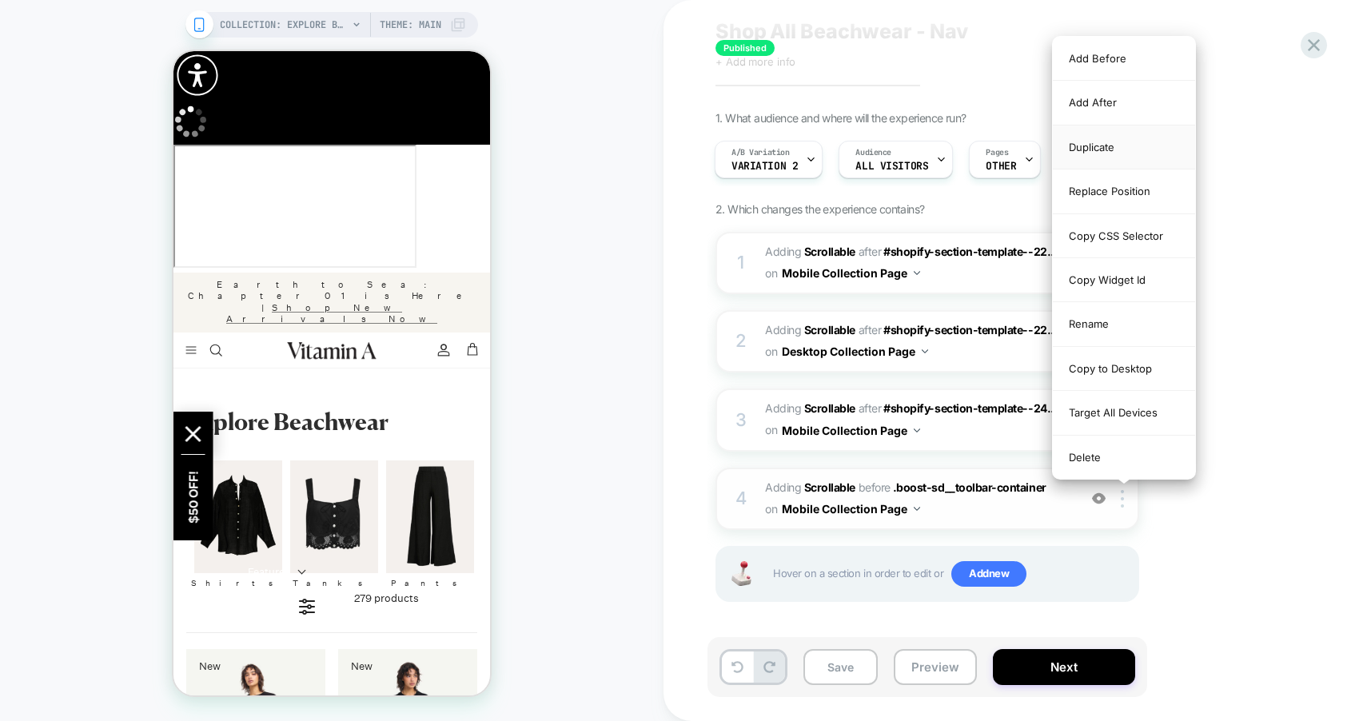
click at [1119, 154] on div "Duplicate" at bounding box center [1124, 148] width 142 height 44
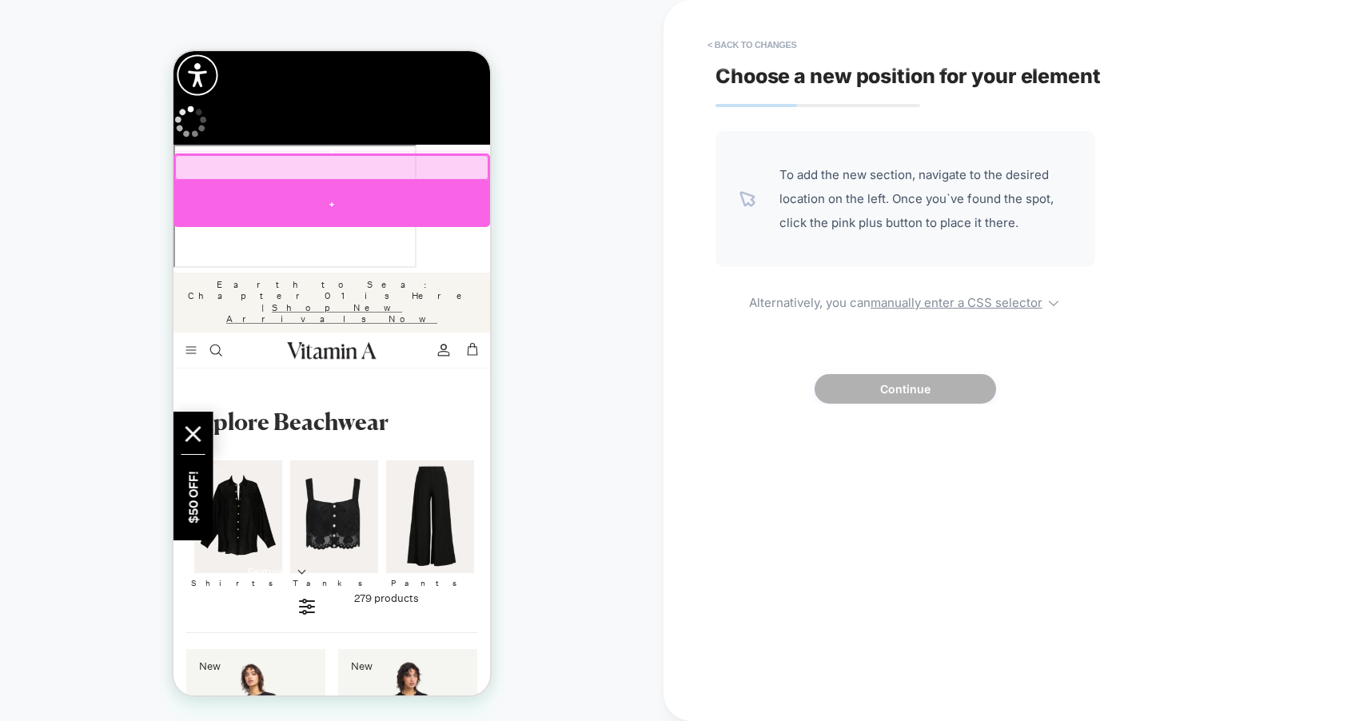
click at [343, 194] on div at bounding box center [332, 205] width 317 height 46
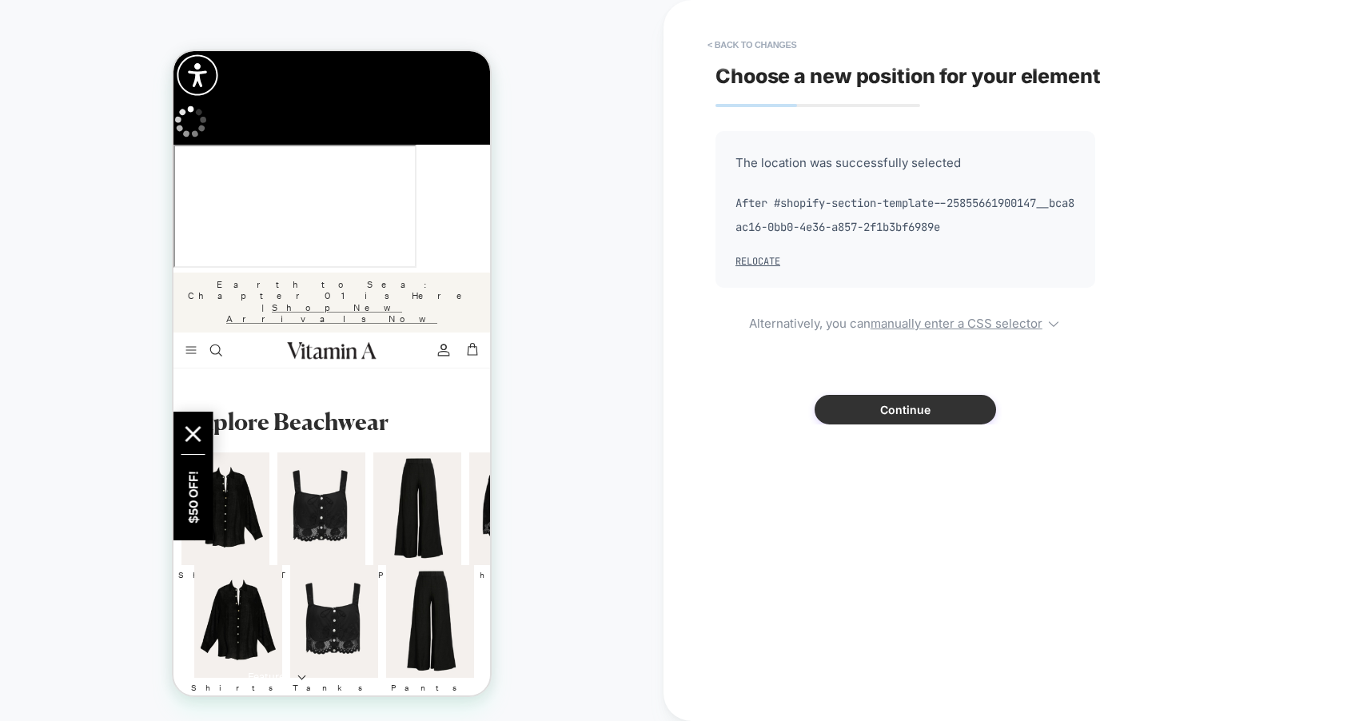
click at [895, 410] on button "Continue" at bounding box center [906, 410] width 182 height 30
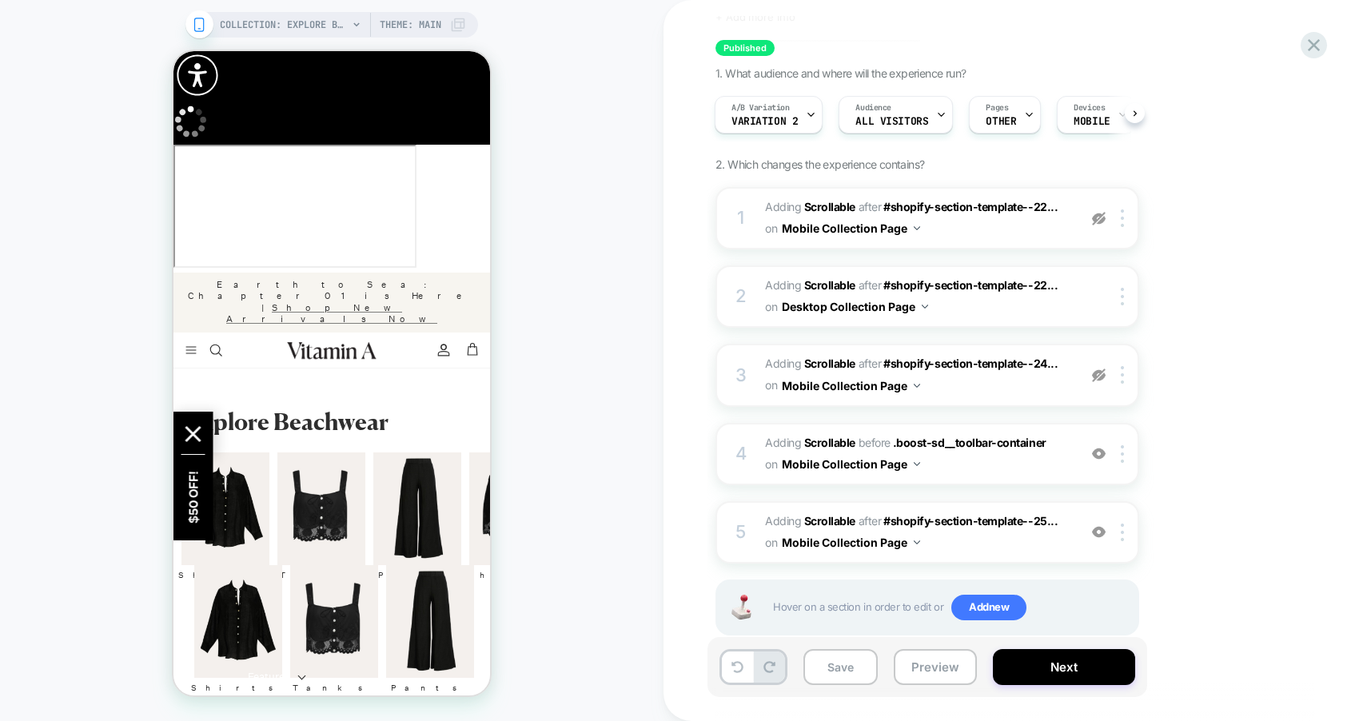
scroll to position [94, 0]
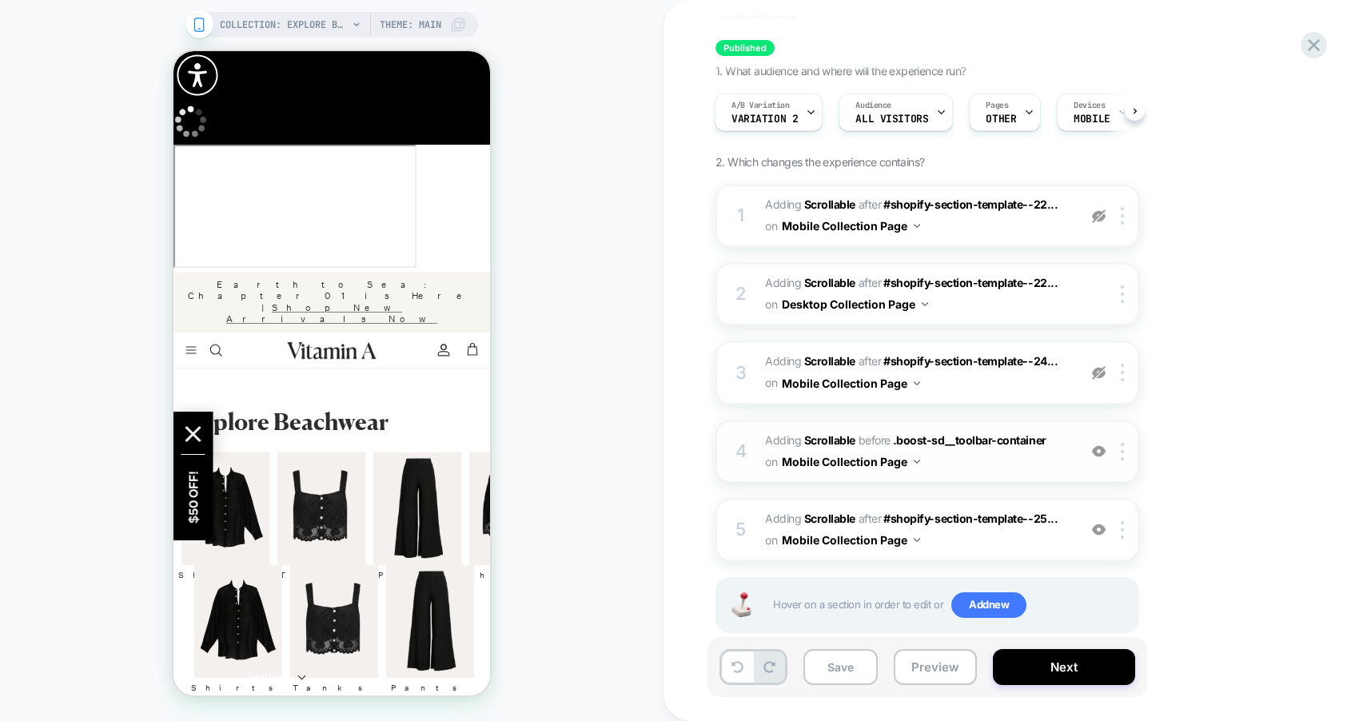
click at [1099, 454] on img at bounding box center [1099, 452] width 14 height 14
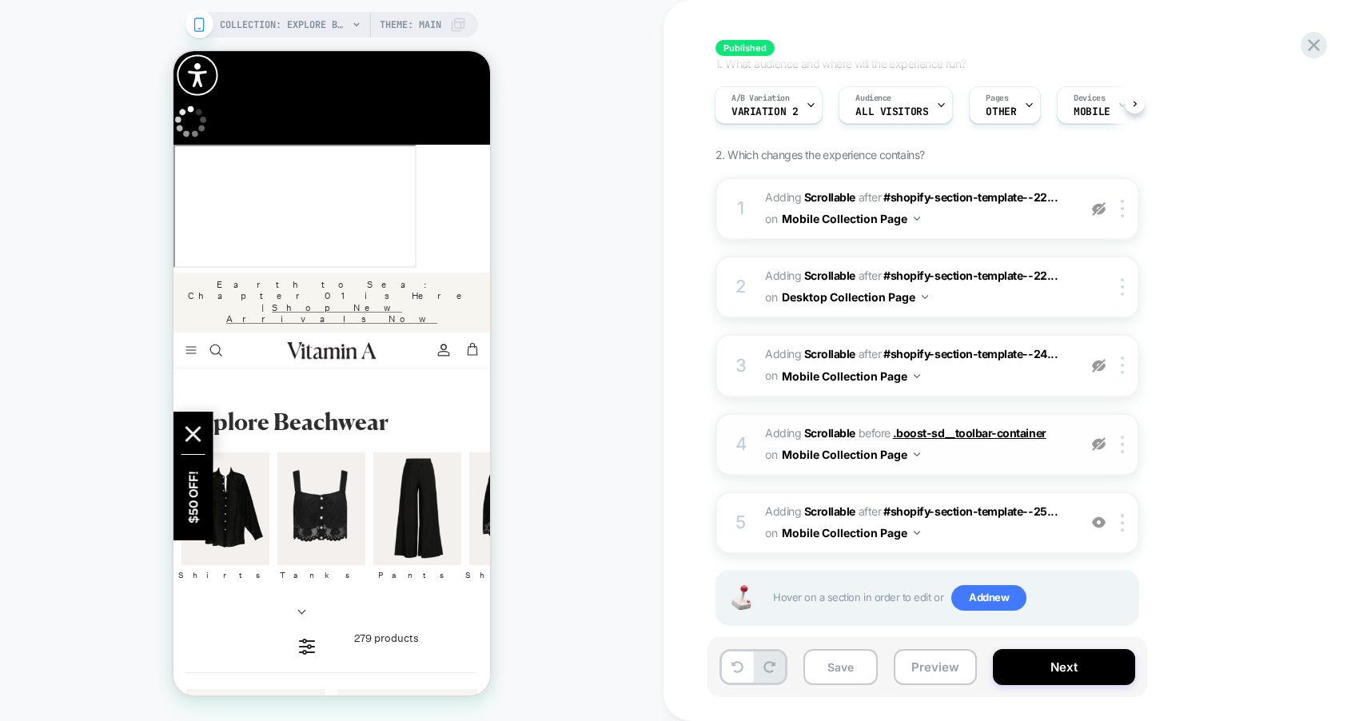
scroll to position [125, 0]
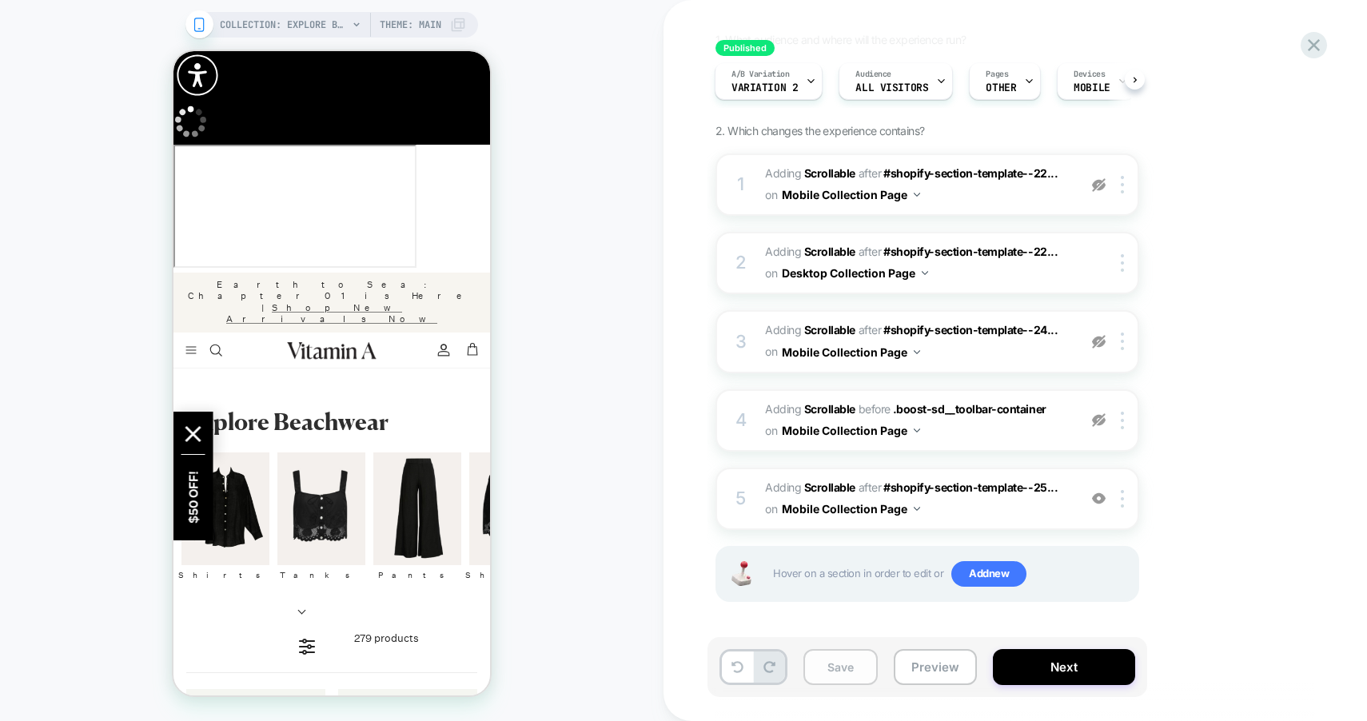
click at [866, 677] on button "Save" at bounding box center [841, 667] width 74 height 36
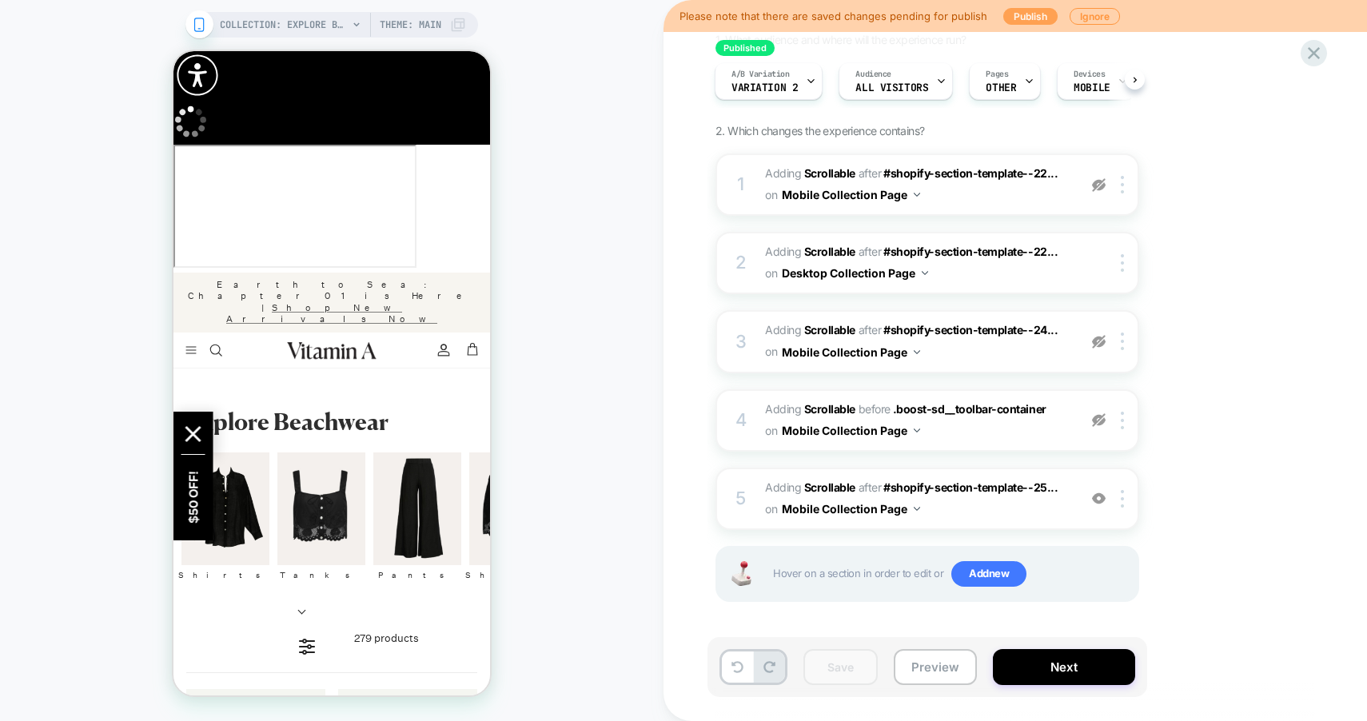
click at [1023, 13] on button "Publish" at bounding box center [1031, 16] width 54 height 17
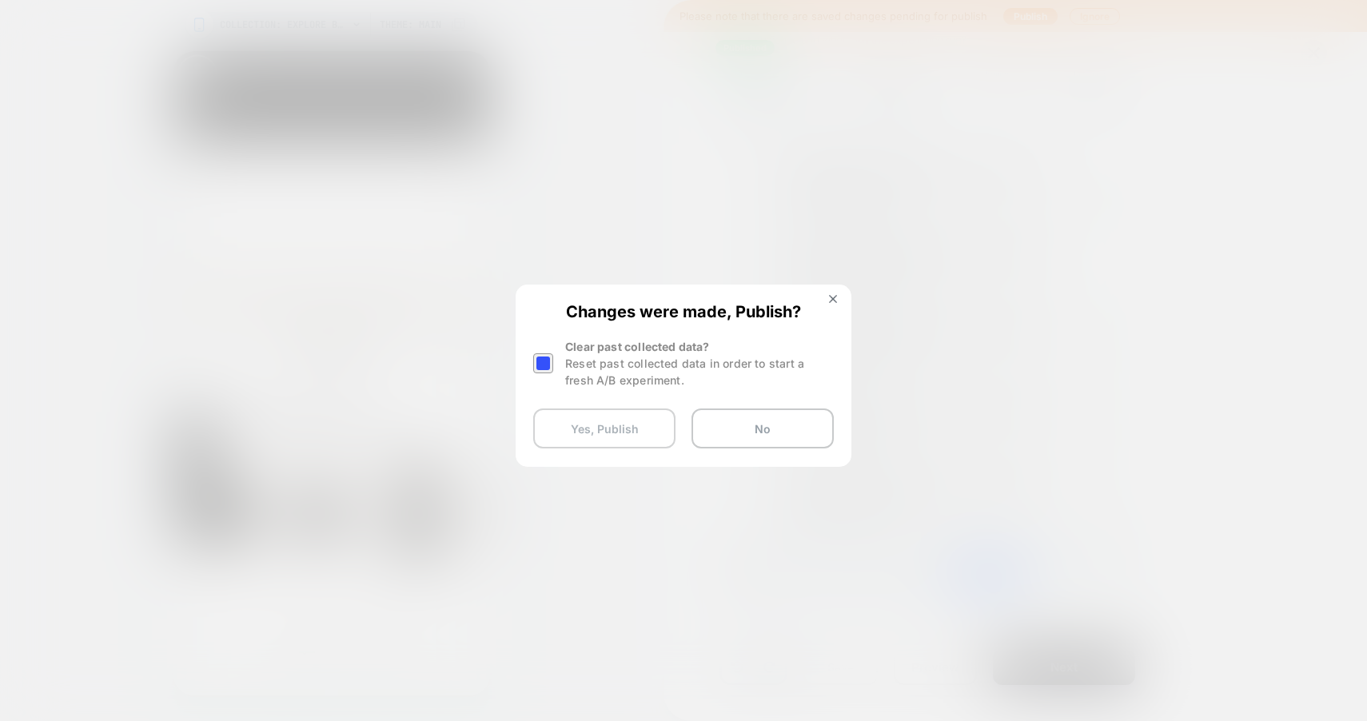
click at [609, 424] on button "Yes, Publish" at bounding box center [604, 429] width 142 height 40
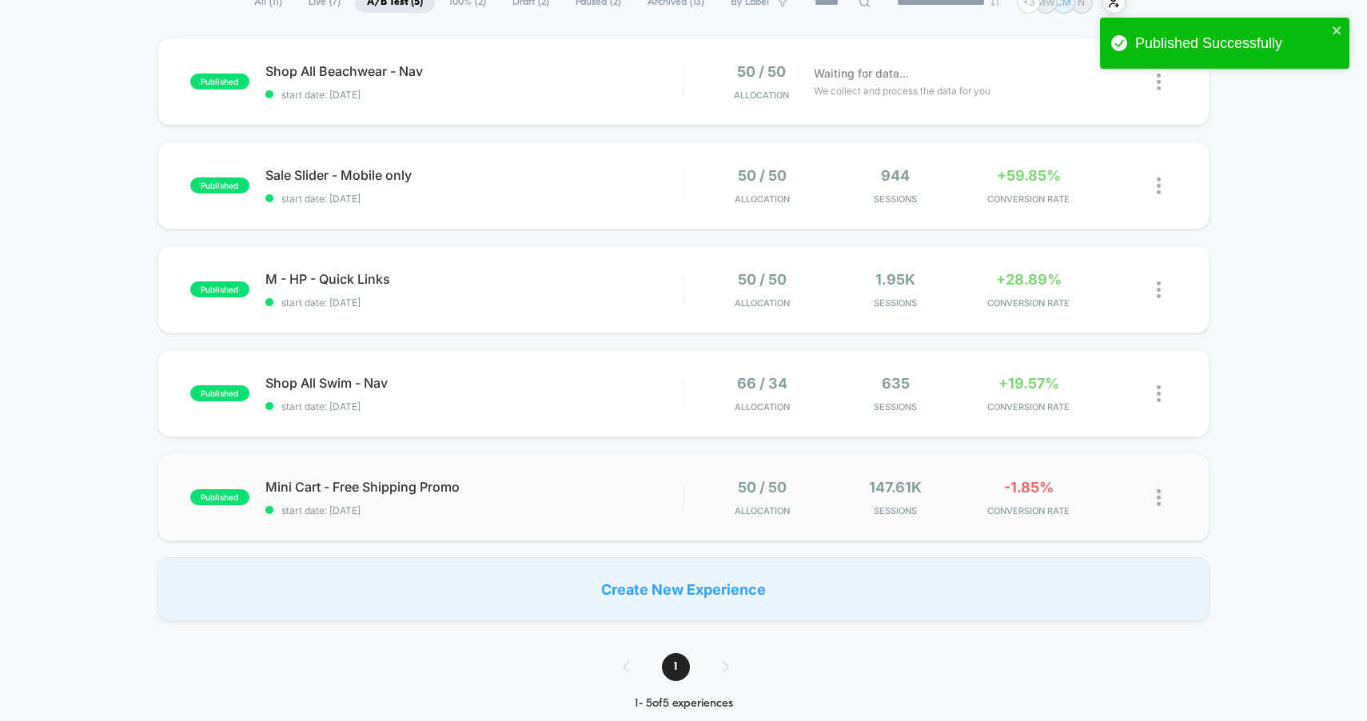
scroll to position [138, 0]
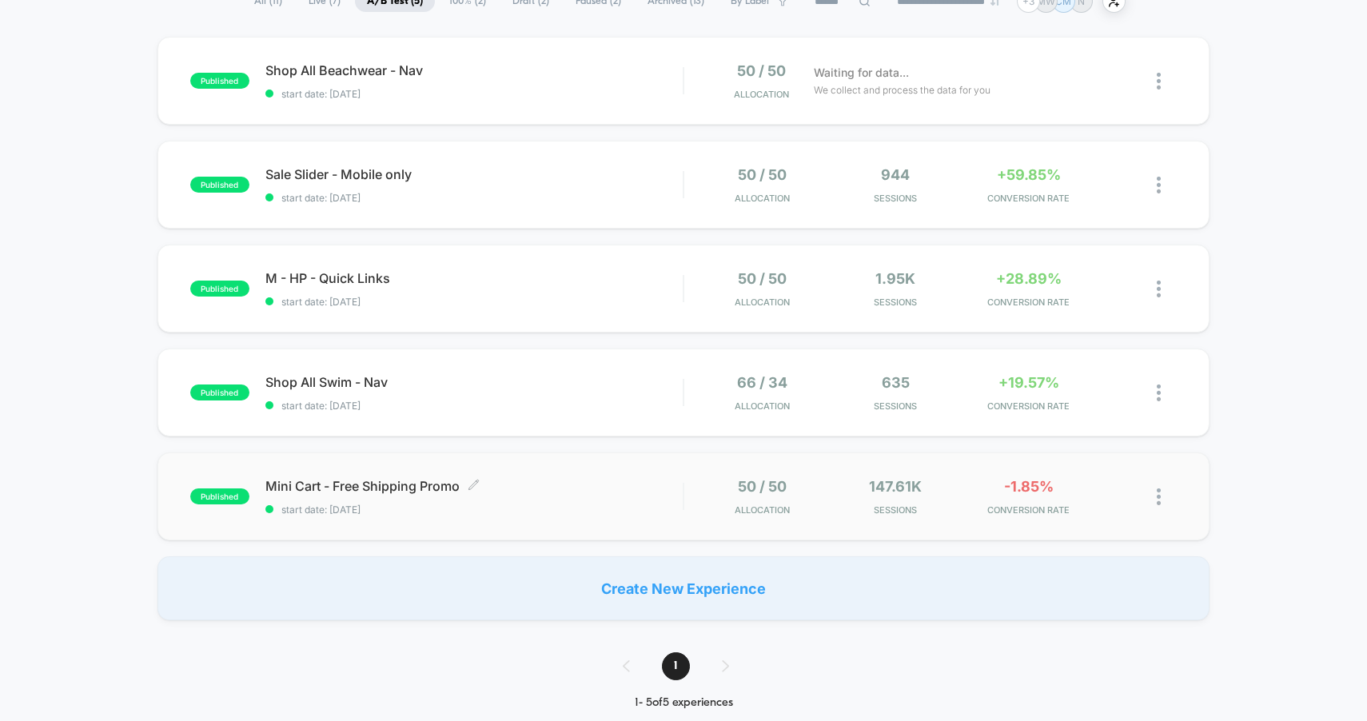
click at [597, 495] on div "Mini Cart - Free Shipping Promo Click to edit experience details Click to edit …" at bounding box center [474, 497] width 418 height 38
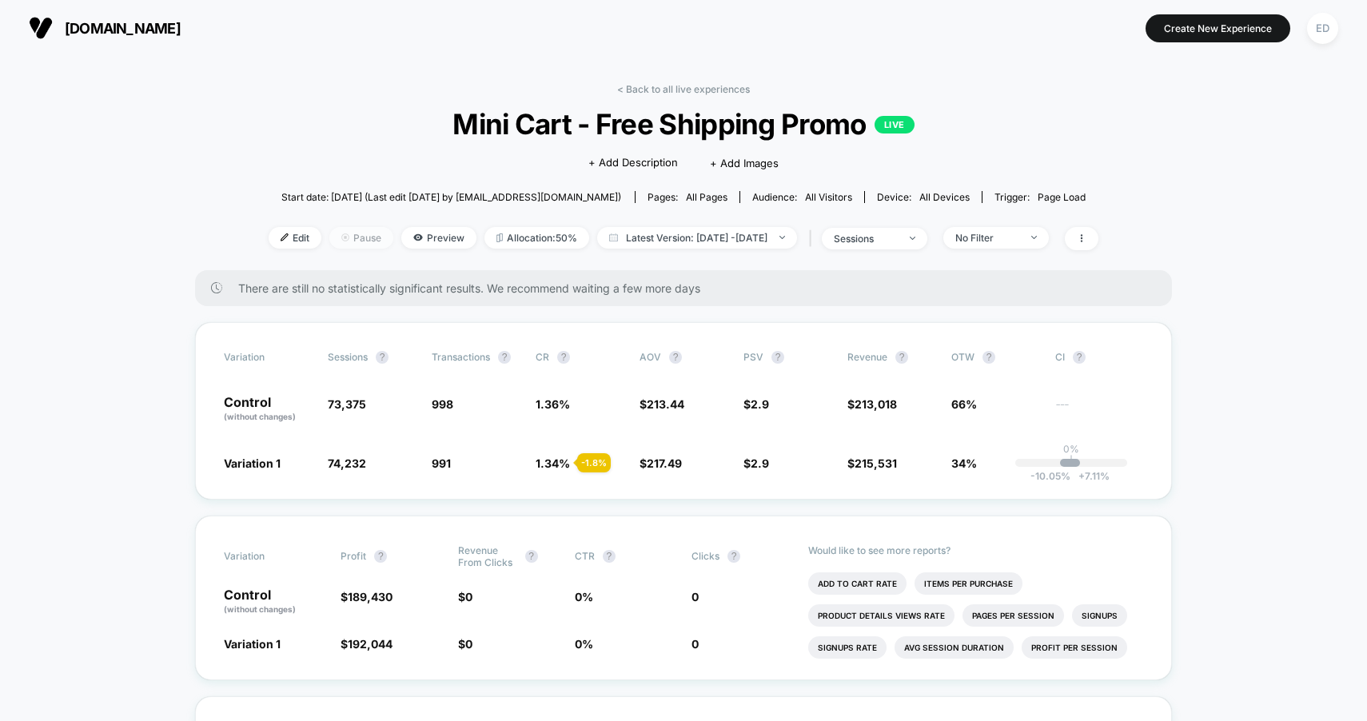
click at [331, 237] on span "Pause" at bounding box center [361, 238] width 64 height 22
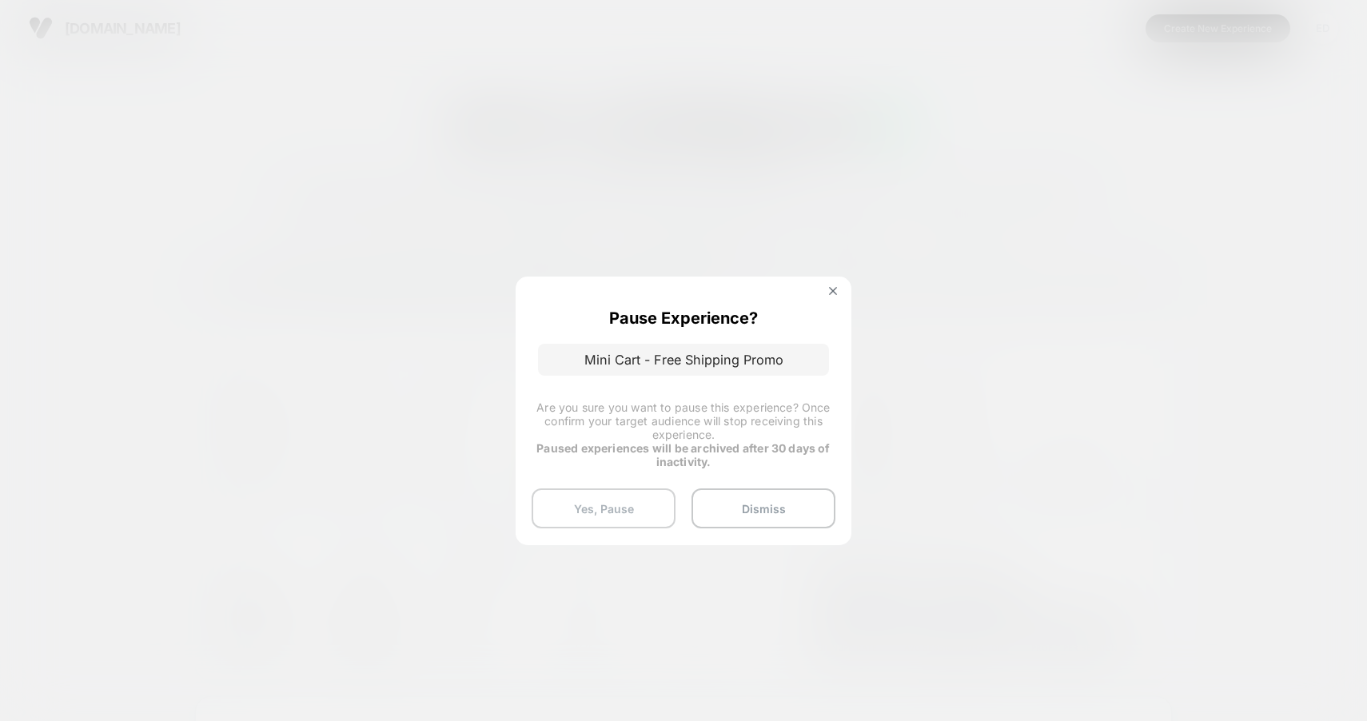
click at [586, 500] on button "Yes, Pause" at bounding box center [604, 509] width 144 height 40
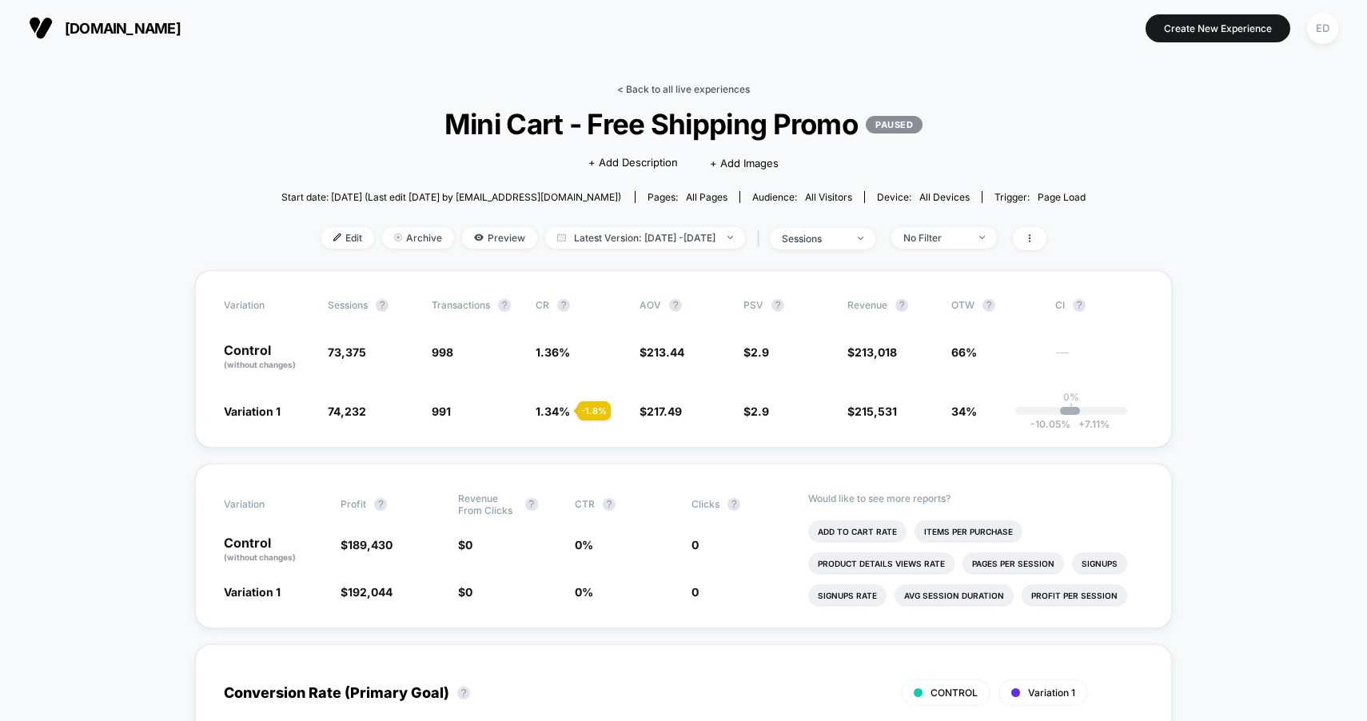
click at [655, 83] on link "< Back to all live experiences" at bounding box center [683, 89] width 133 height 12
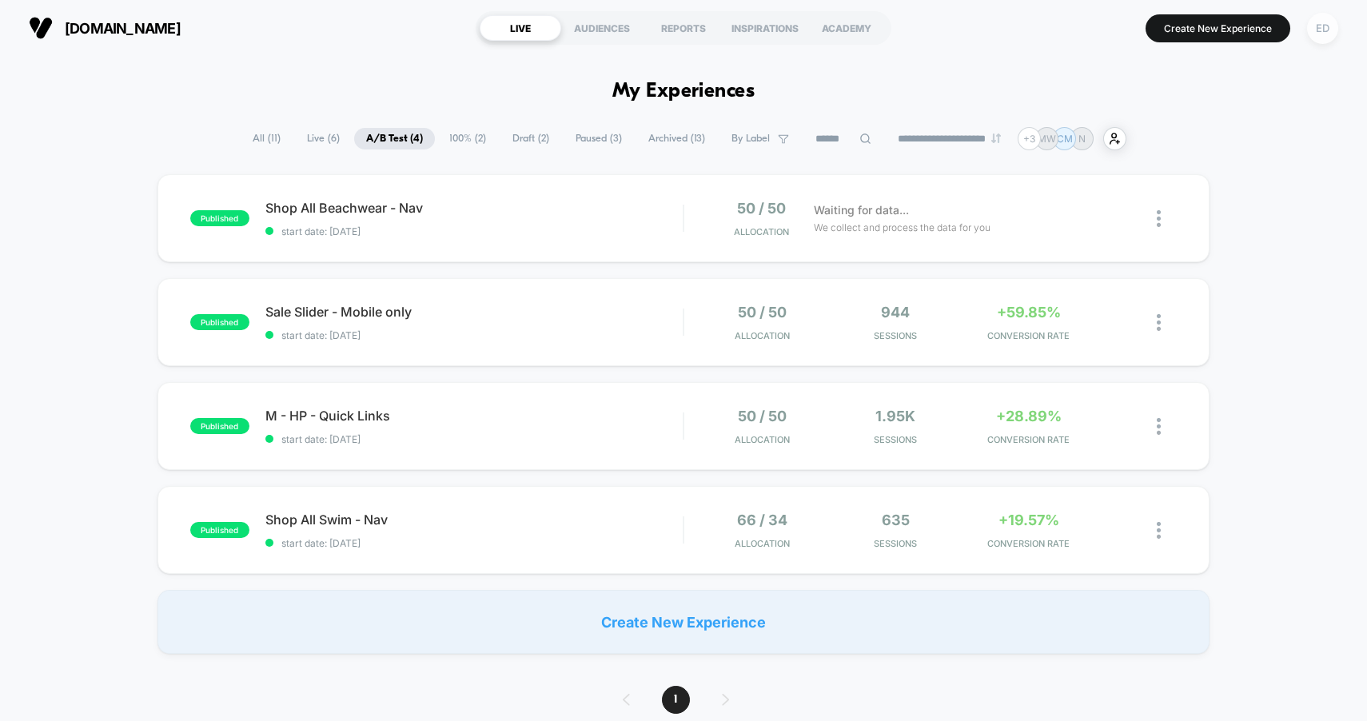
click at [1336, 27] on div "ED" at bounding box center [1322, 28] width 31 height 31
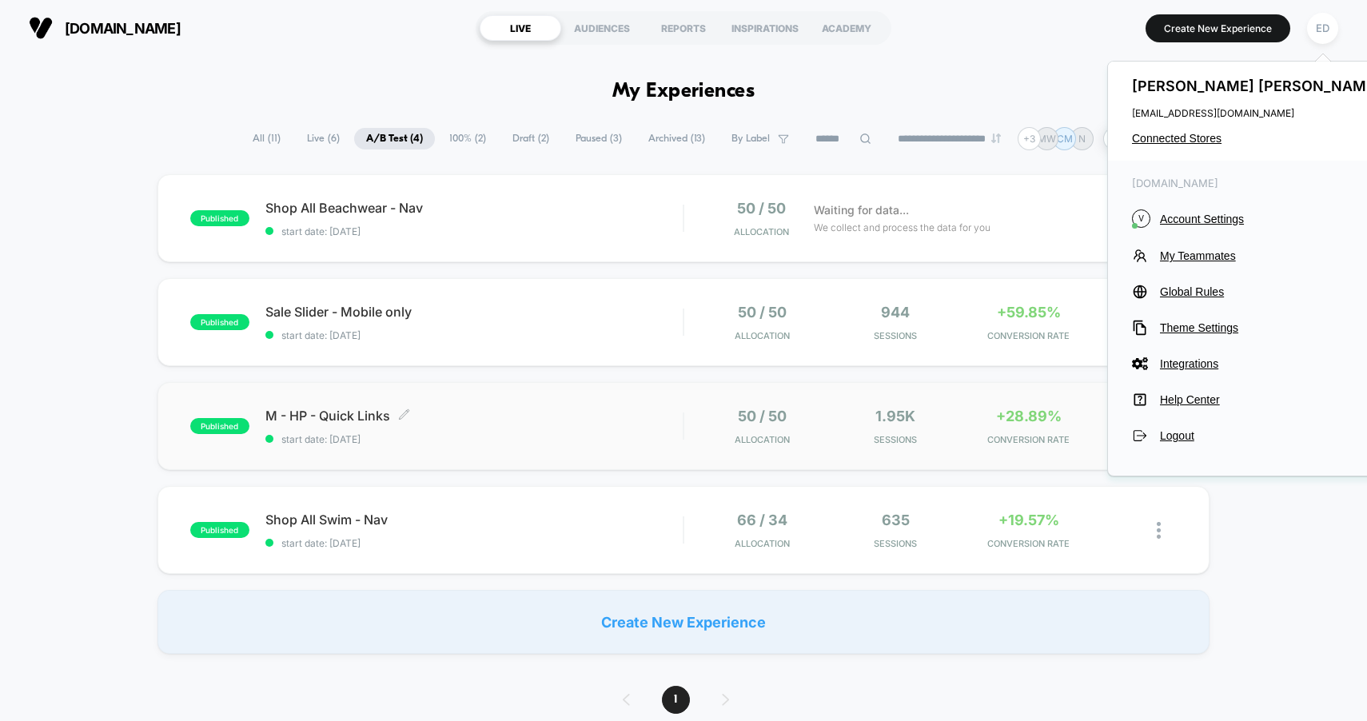
click at [452, 432] on div "M - HP - Quick Links Click to edit experience details Click to edit experience …" at bounding box center [474, 427] width 418 height 38
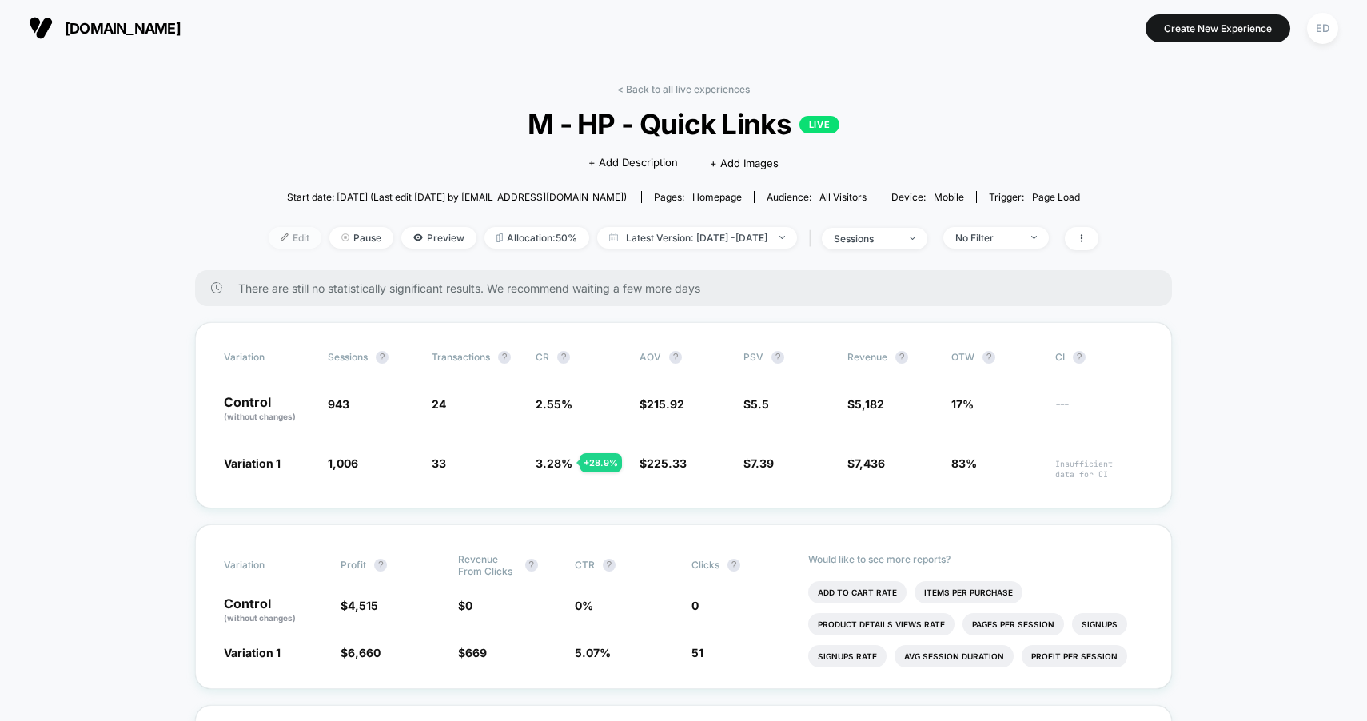
click at [269, 231] on span "Edit" at bounding box center [295, 238] width 53 height 22
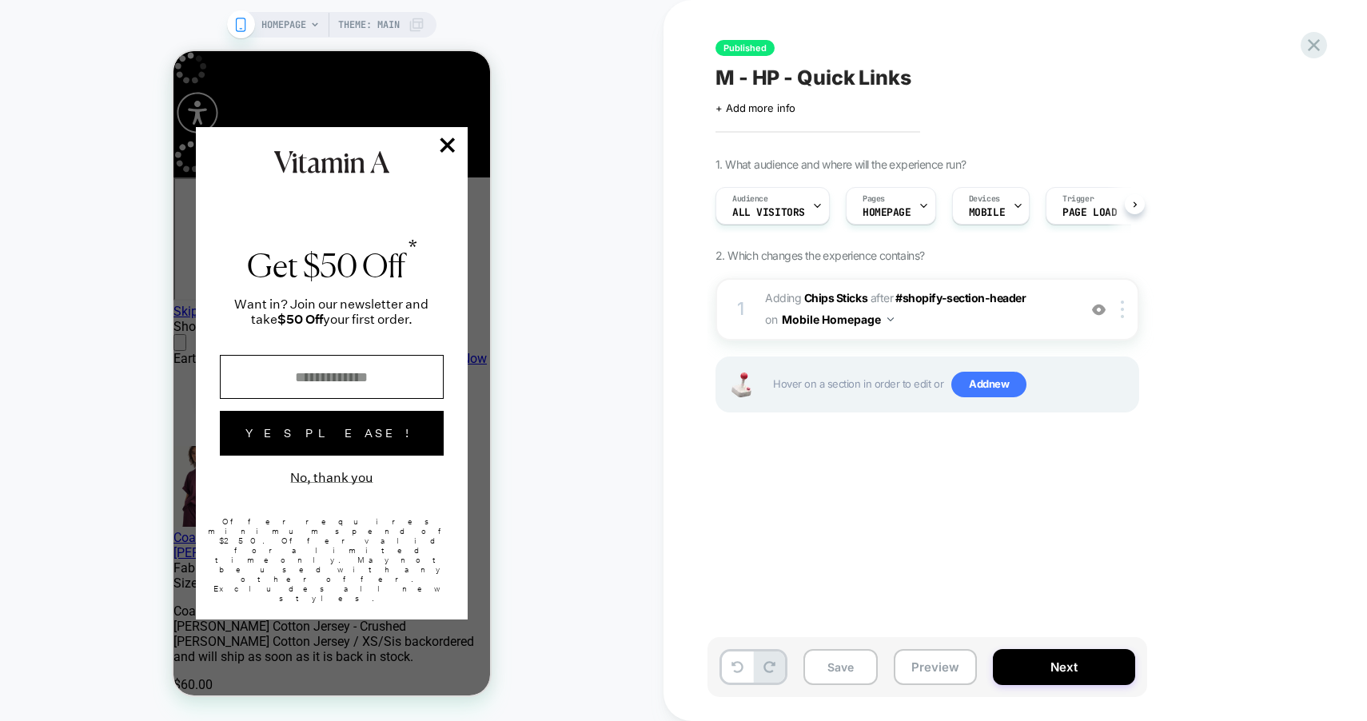
scroll to position [0, 1]
click at [324, 485] on button "No, thank you" at bounding box center [331, 477] width 82 height 15
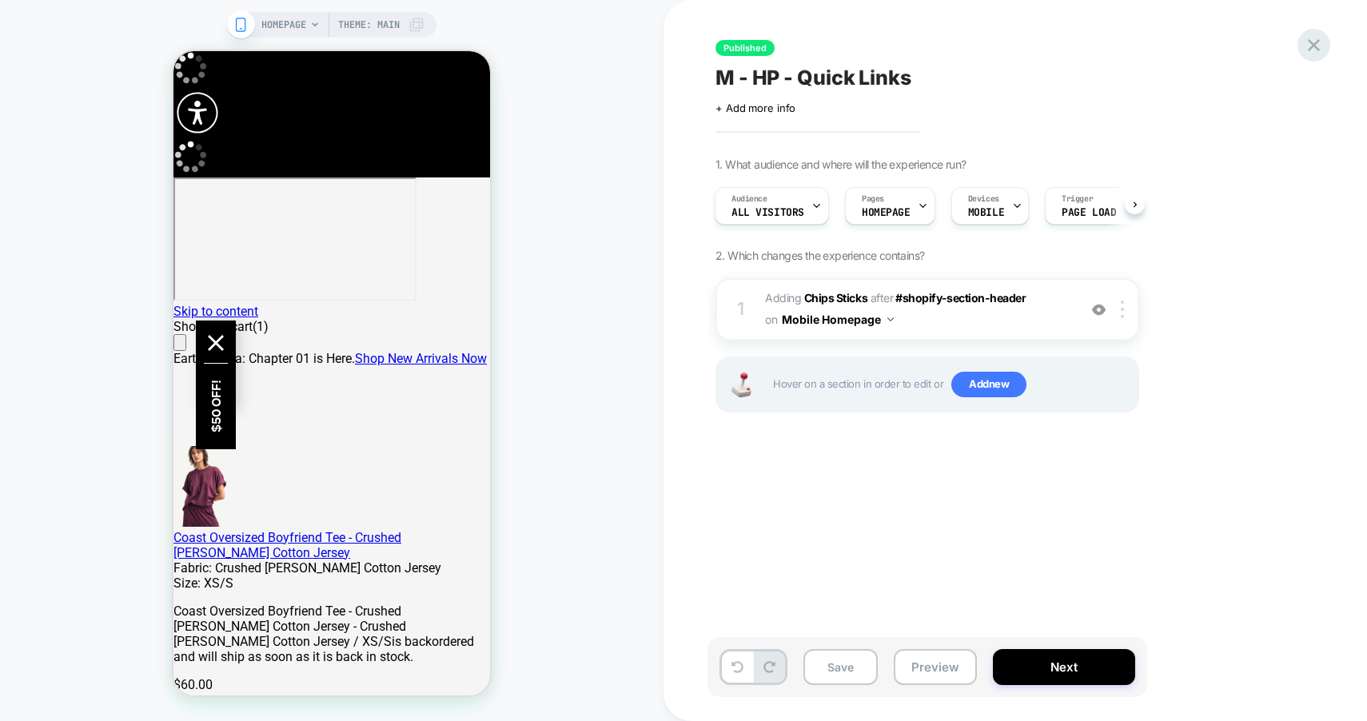
click at [1312, 50] on icon at bounding box center [1314, 45] width 22 height 22
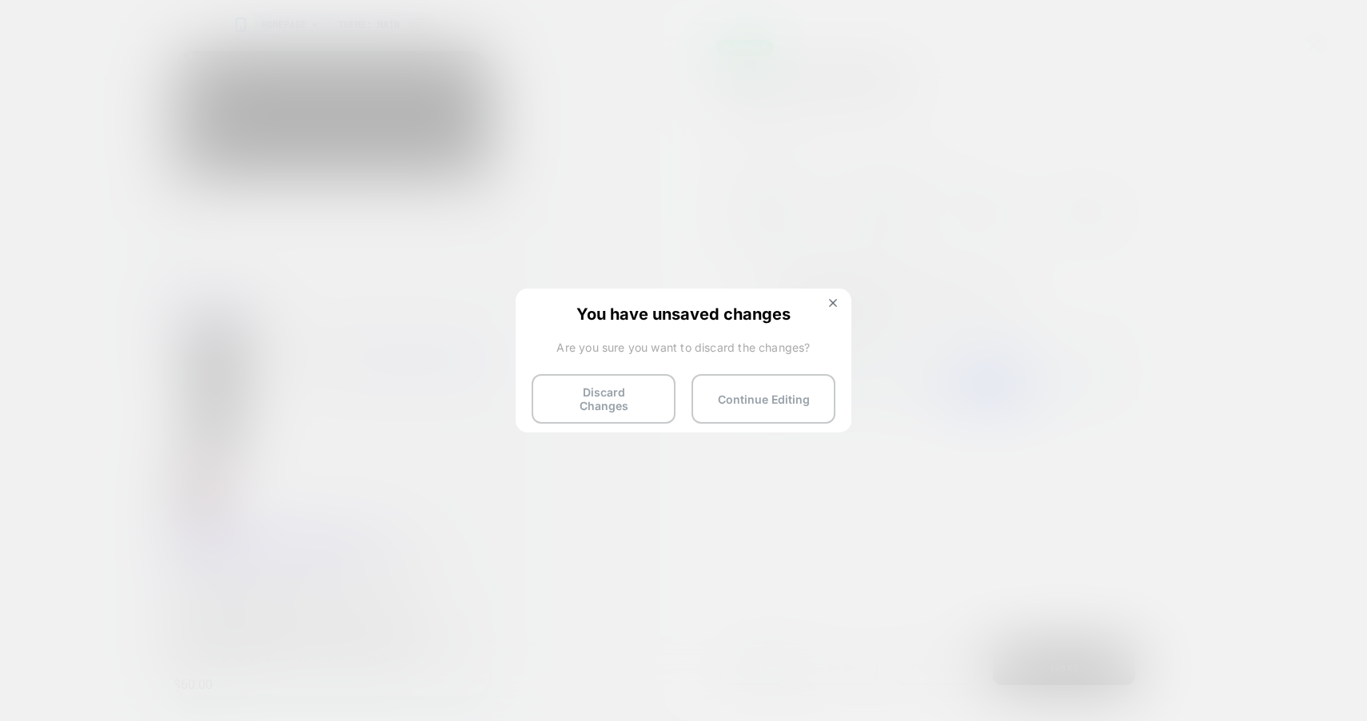
click at [564, 402] on button "Discard Changes" at bounding box center [604, 399] width 144 height 50
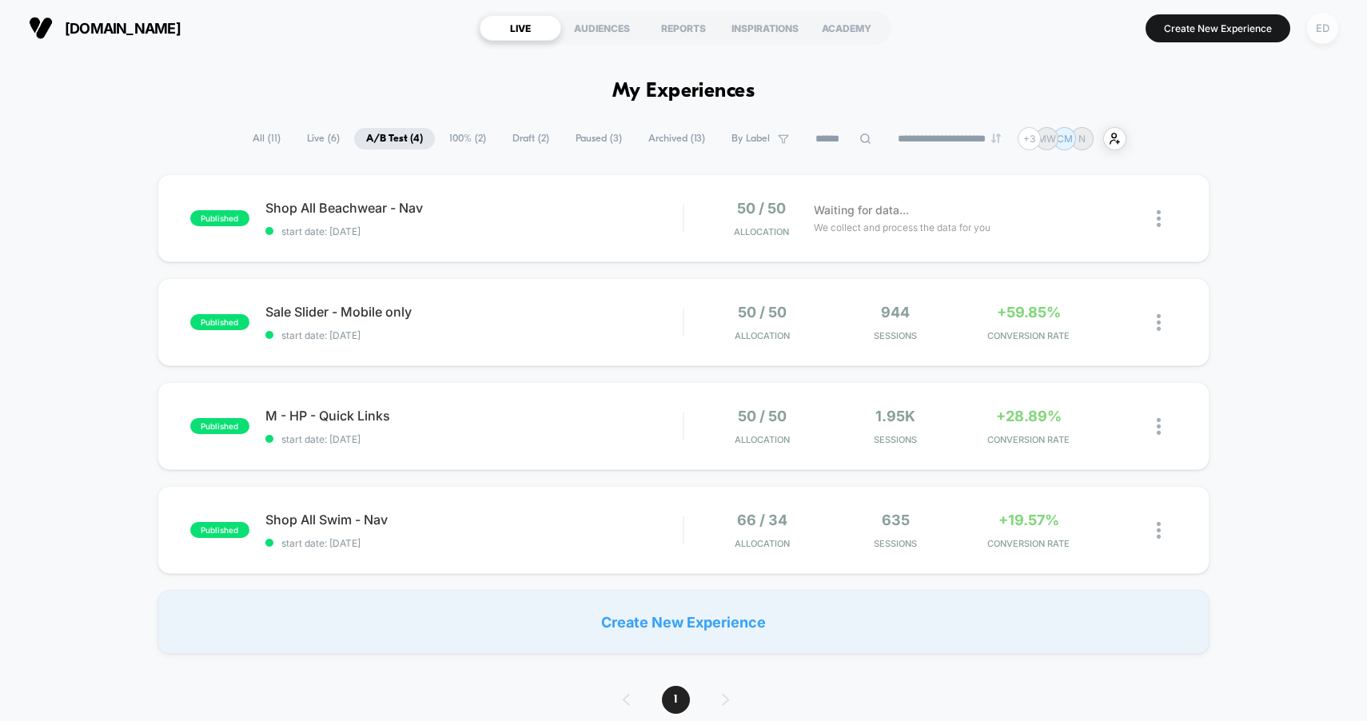
click at [1318, 29] on div "ED" at bounding box center [1322, 28] width 31 height 31
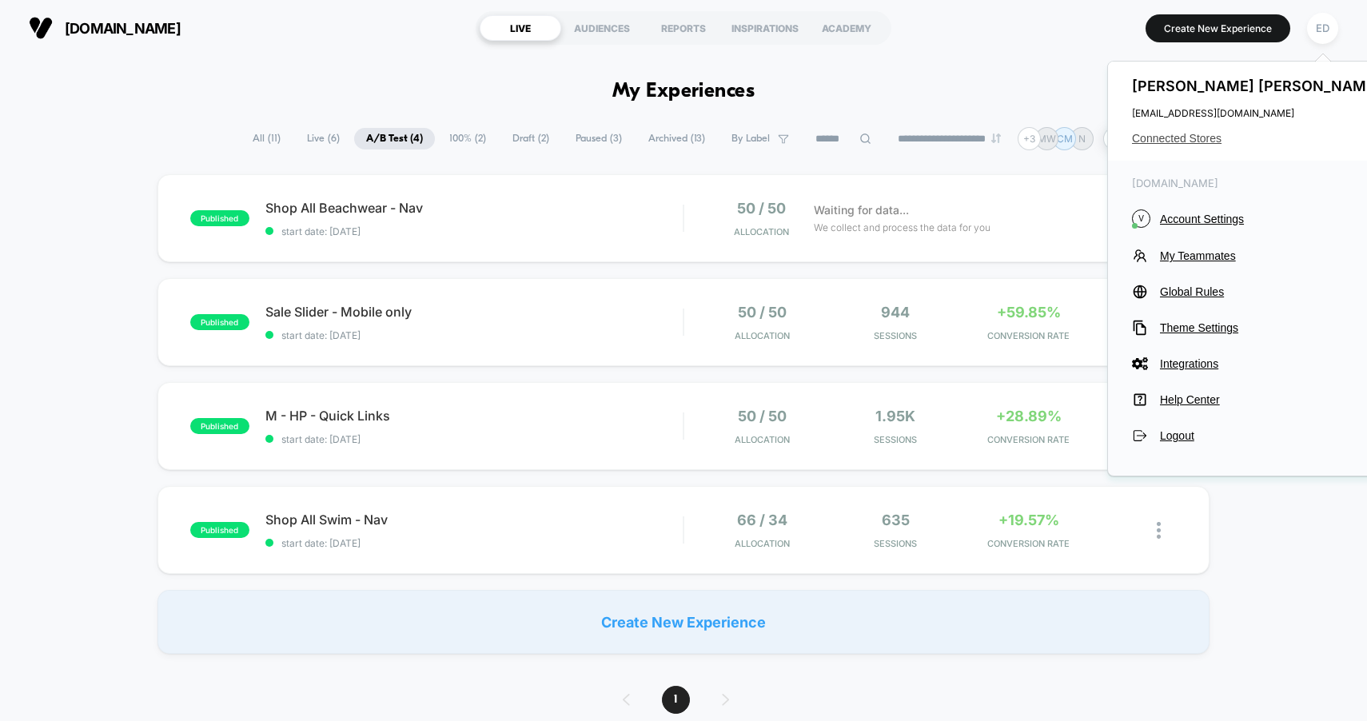
click at [1196, 140] on span "Connected Stores" at bounding box center [1258, 138] width 253 height 13
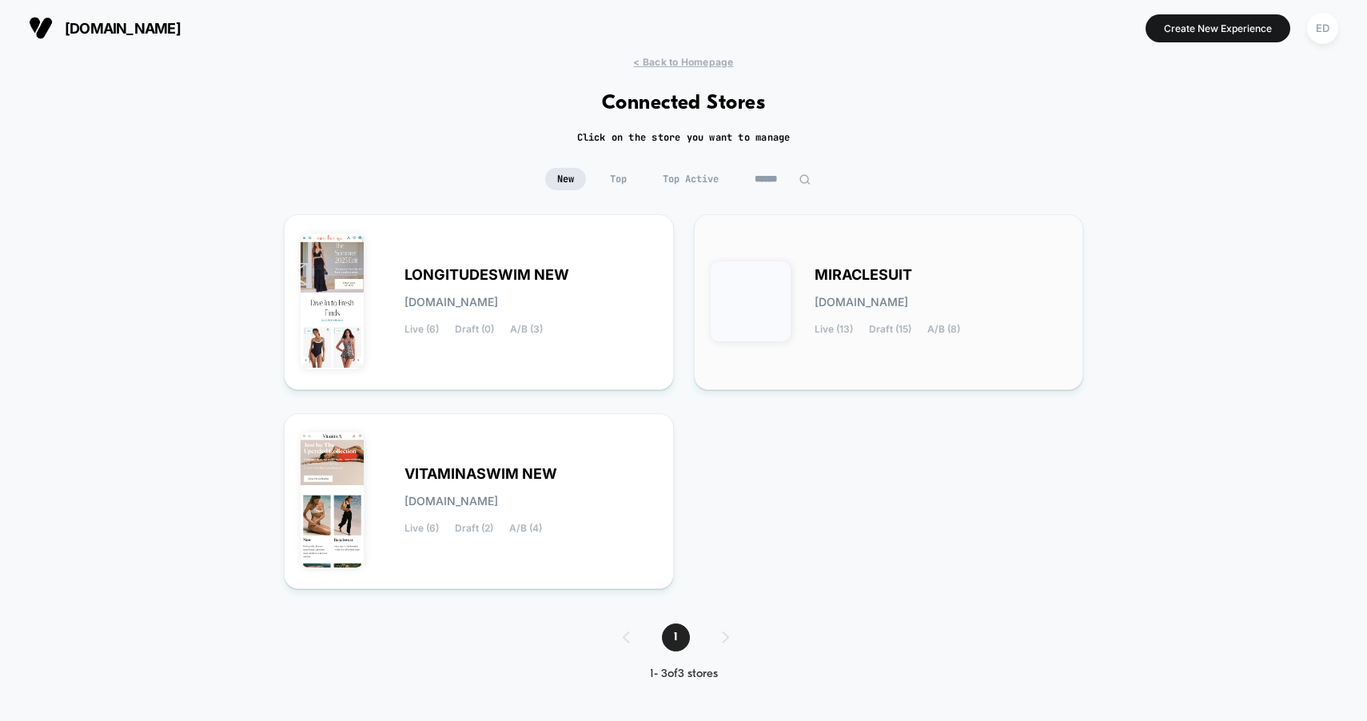
click at [848, 269] on span "MIRACLESUIT" at bounding box center [864, 274] width 98 height 11
